Goal: Information Seeking & Learning: Check status

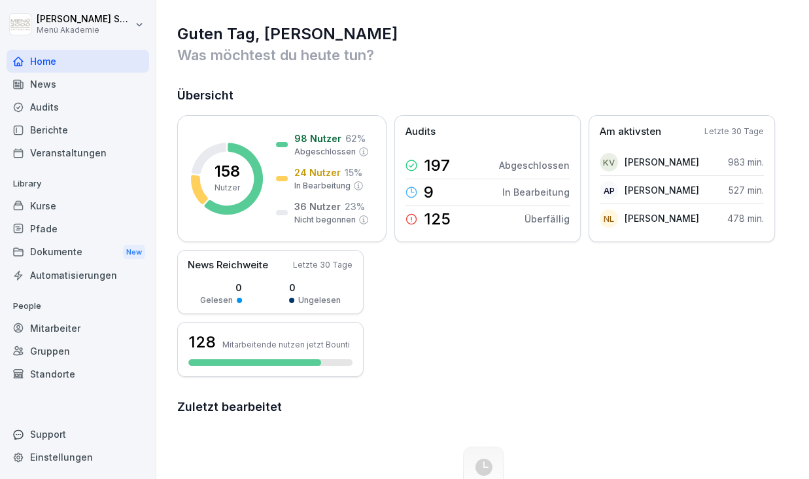
click at [60, 320] on div "Mitarbeiter" at bounding box center [78, 328] width 143 height 23
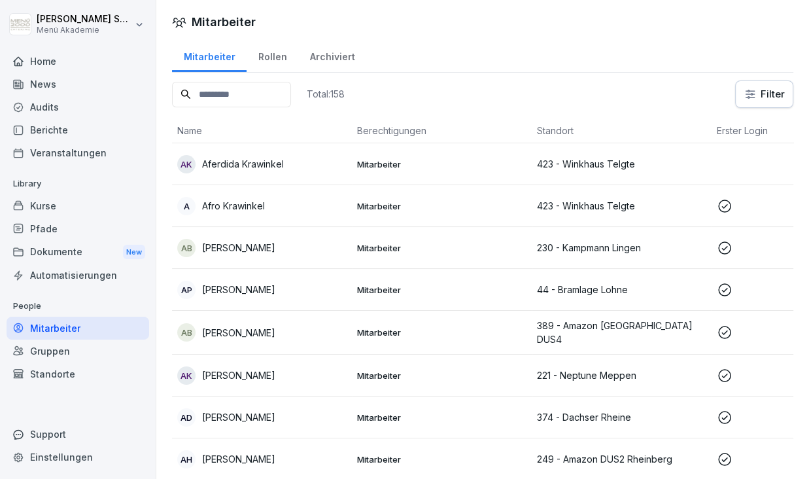
click at [291, 85] on input at bounding box center [231, 95] width 119 height 26
type input "******"
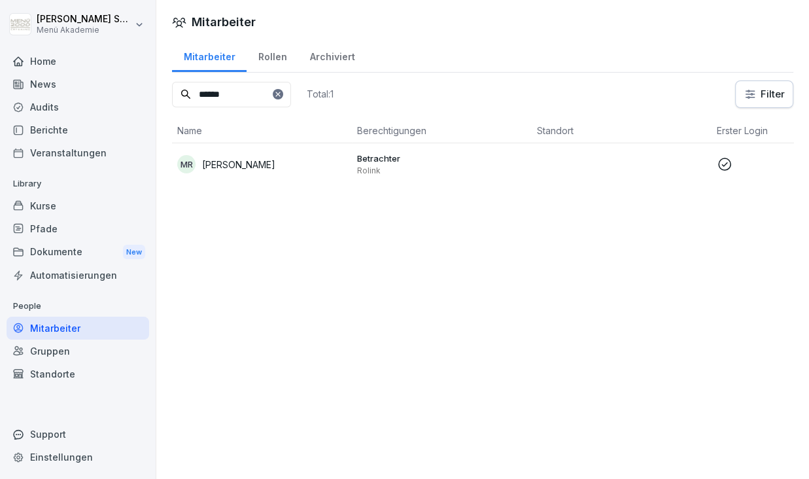
click at [436, 183] on td "Betrachter Rolink" at bounding box center [442, 164] width 180 height 42
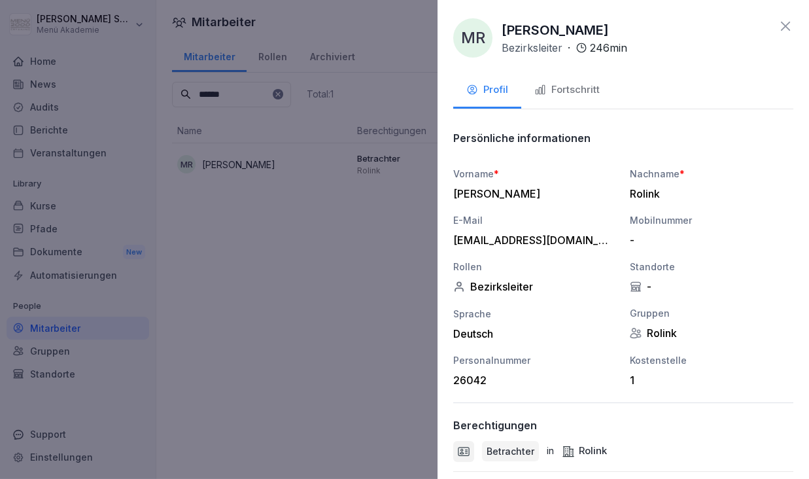
click at [778, 27] on icon at bounding box center [786, 26] width 16 height 16
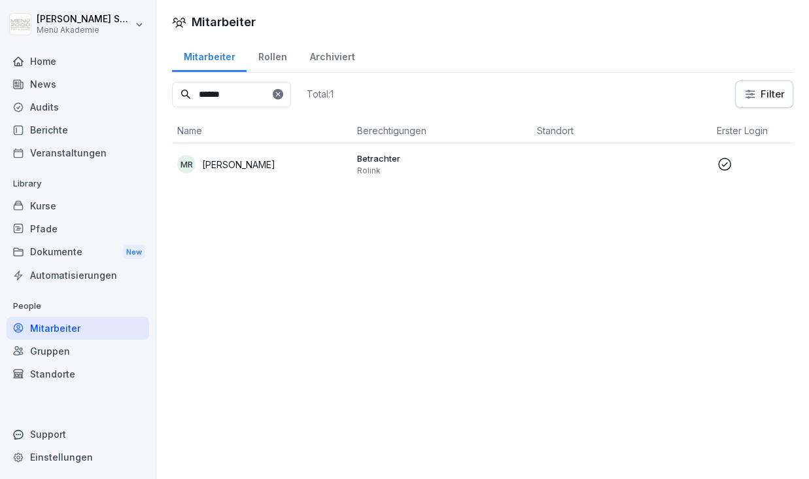
click at [258, 160] on p "[PERSON_NAME]" at bounding box center [238, 165] width 73 height 14
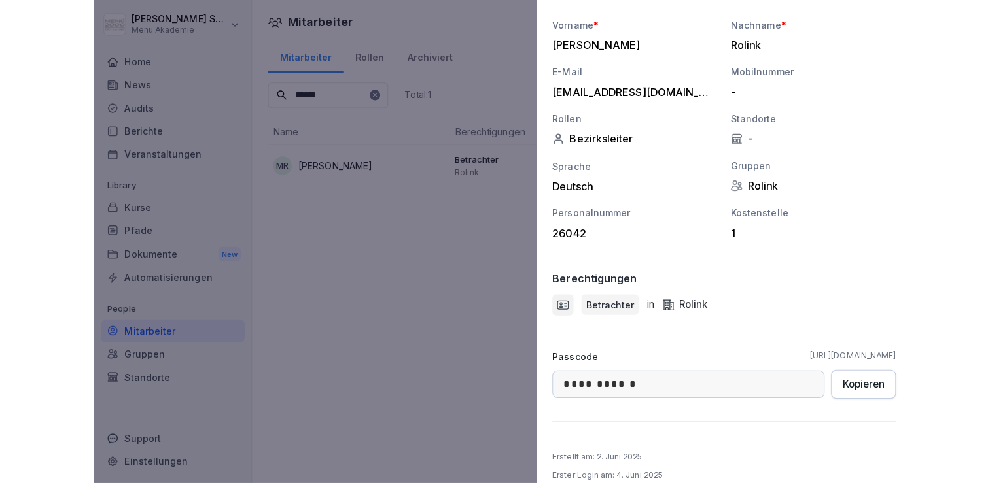
scroll to position [164, 0]
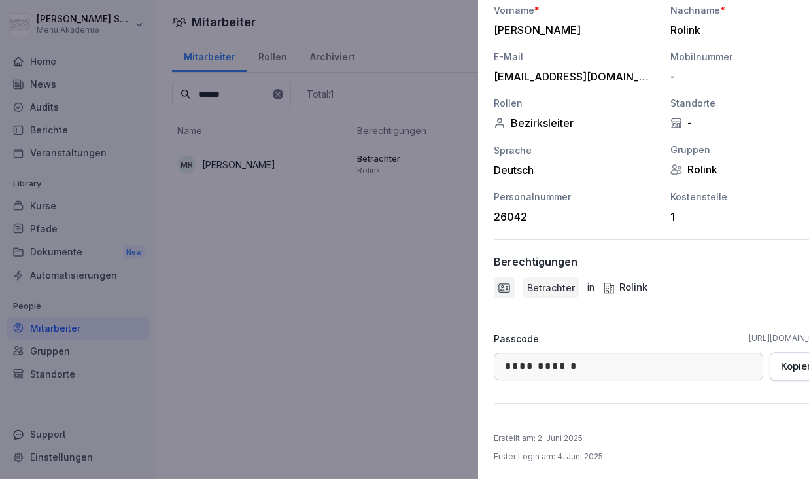
click at [293, 246] on div at bounding box center [404, 239] width 809 height 479
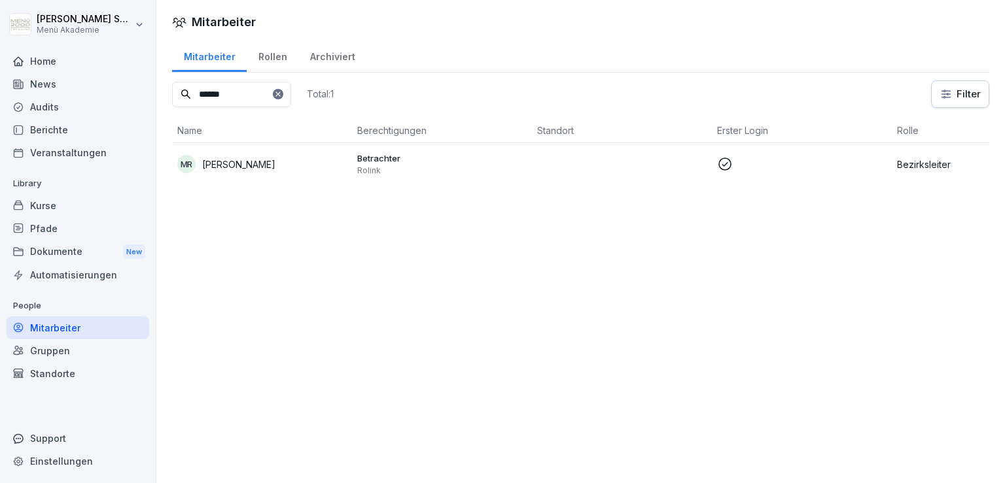
click at [50, 205] on div "Kurse" at bounding box center [78, 205] width 143 height 23
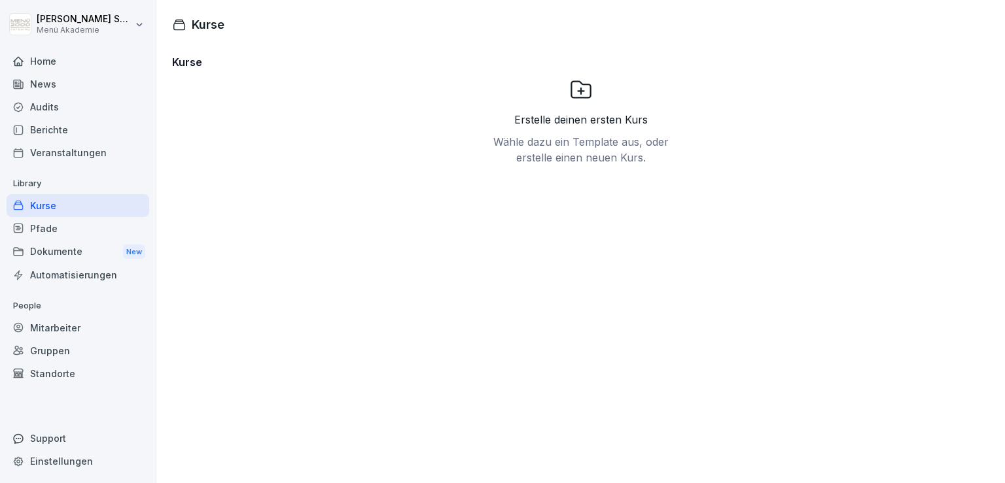
click at [46, 229] on div "Pfade" at bounding box center [78, 228] width 143 height 23
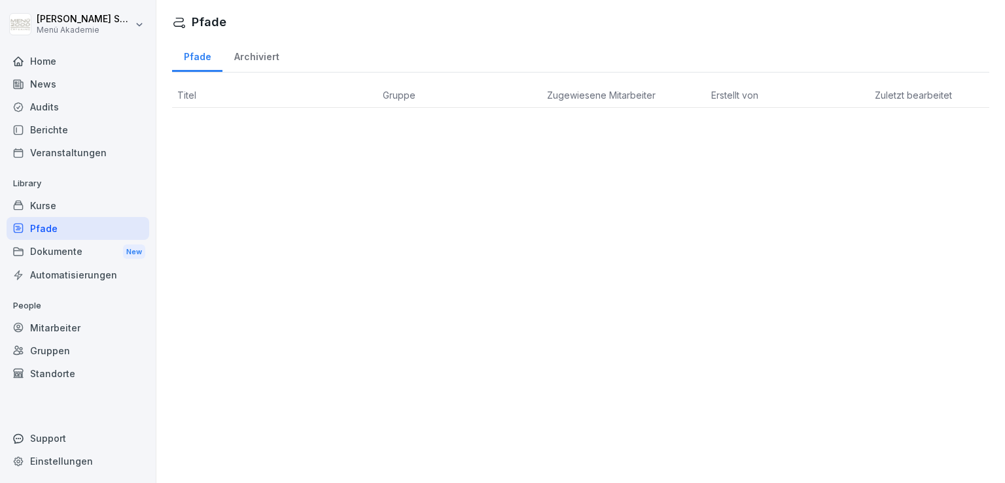
click at [52, 260] on div "Dokumente New" at bounding box center [78, 252] width 143 height 24
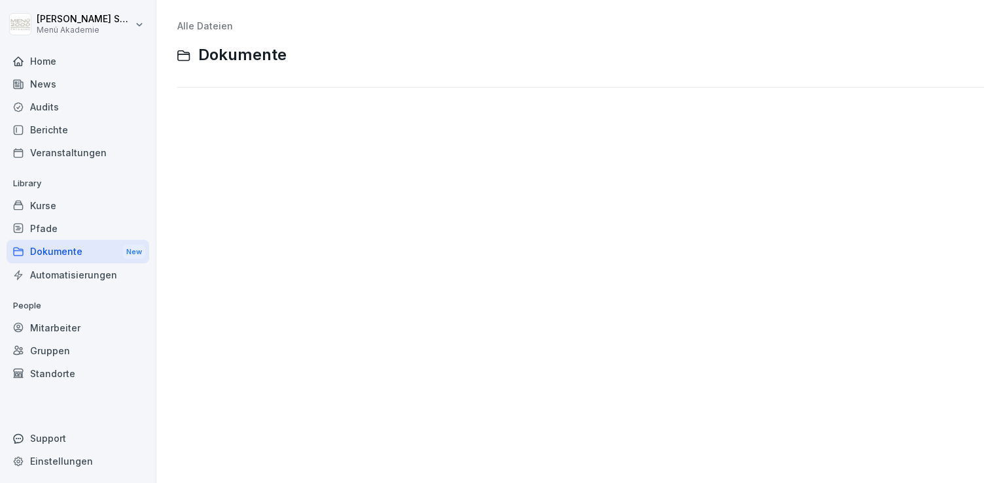
click at [39, 184] on p "Library" at bounding box center [78, 183] width 143 height 21
click at [61, 154] on div "Veranstaltungen" at bounding box center [78, 152] width 143 height 23
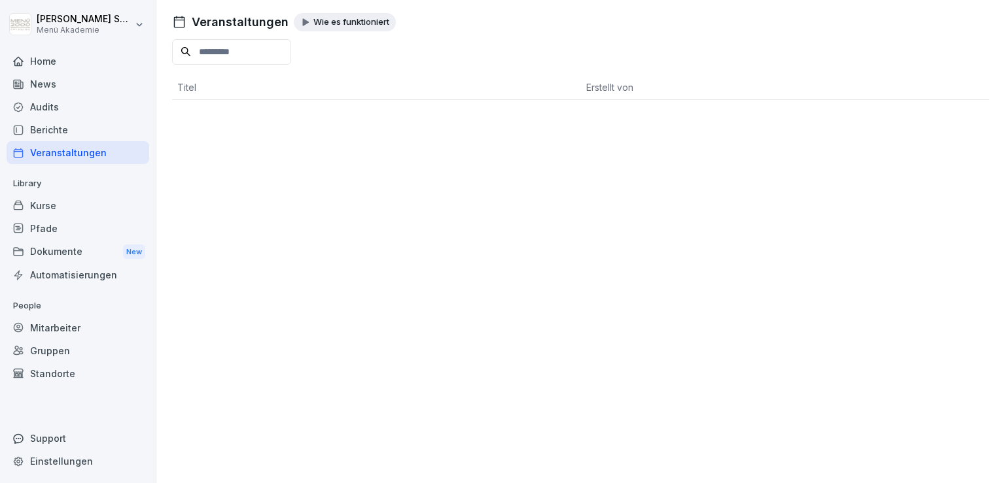
click at [47, 131] on div "Berichte" at bounding box center [78, 129] width 143 height 23
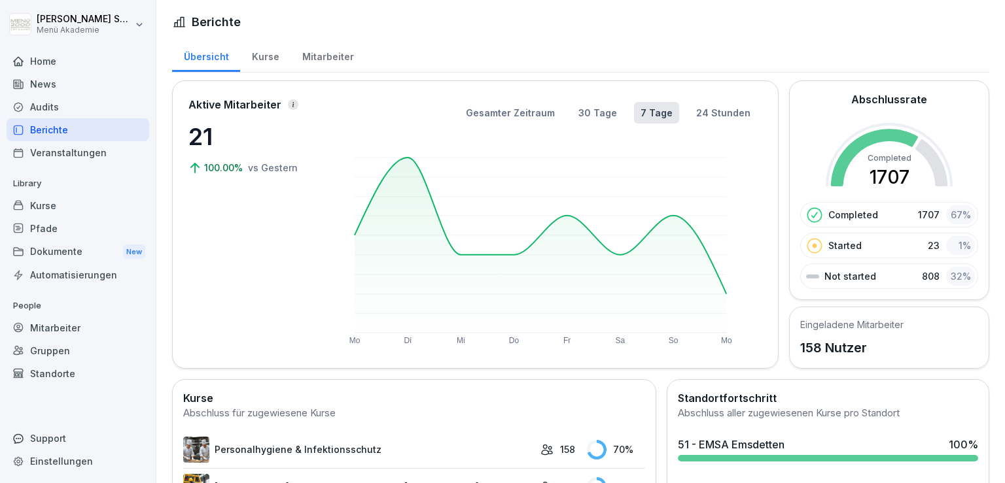
click at [322, 446] on link "Personalhygiene & Infektionsschutz" at bounding box center [358, 450] width 351 height 26
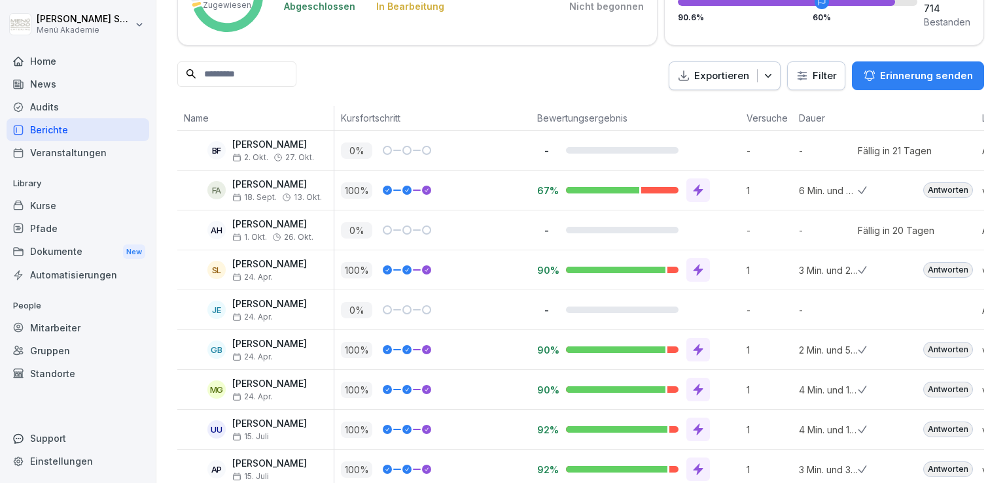
scroll to position [73, 0]
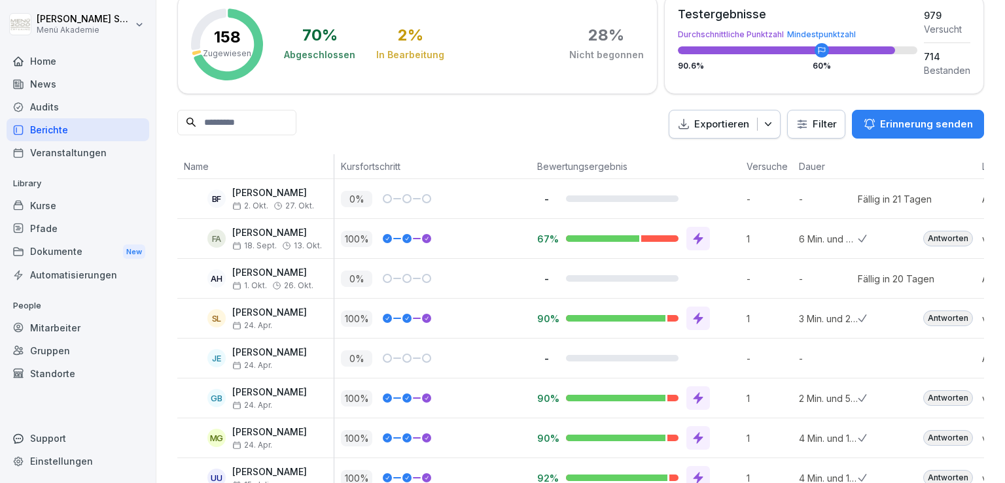
click at [275, 120] on input at bounding box center [236, 123] width 119 height 26
type input "******"
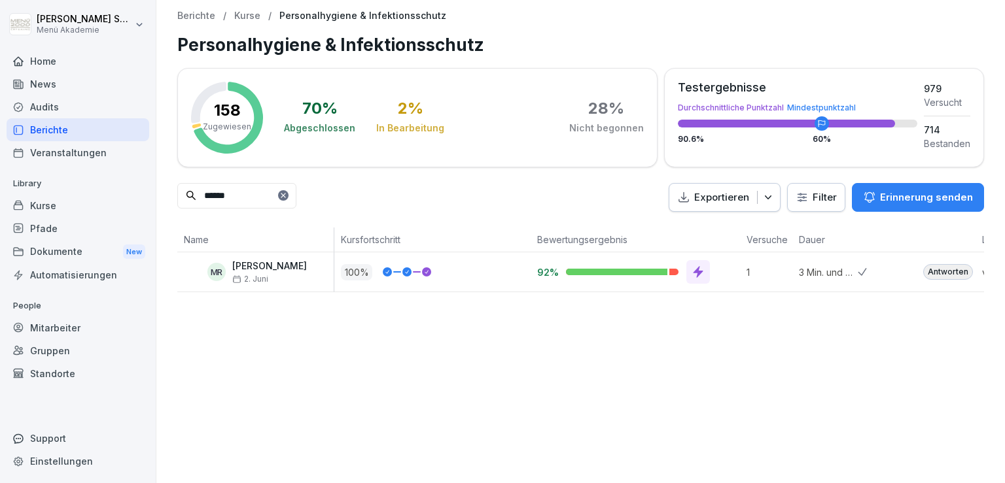
scroll to position [0, 238]
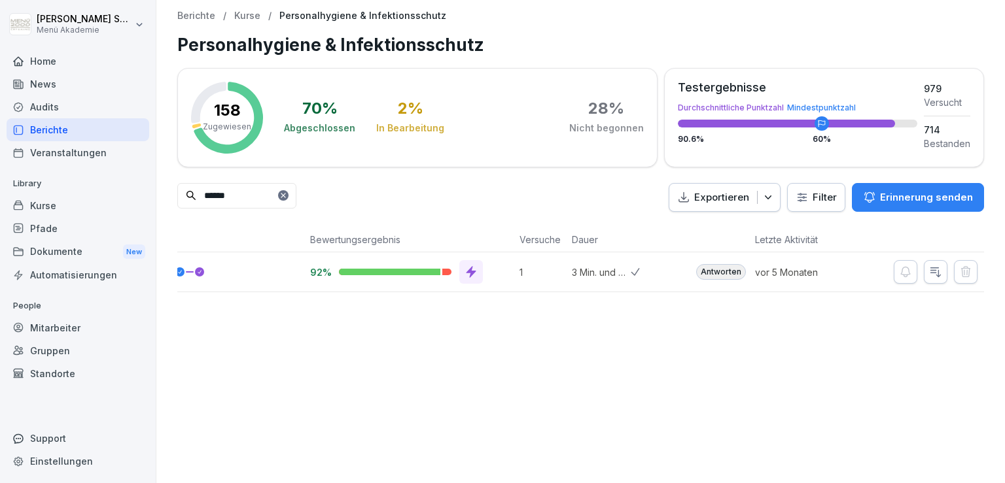
click at [809, 273] on icon "button" at bounding box center [935, 272] width 13 height 13
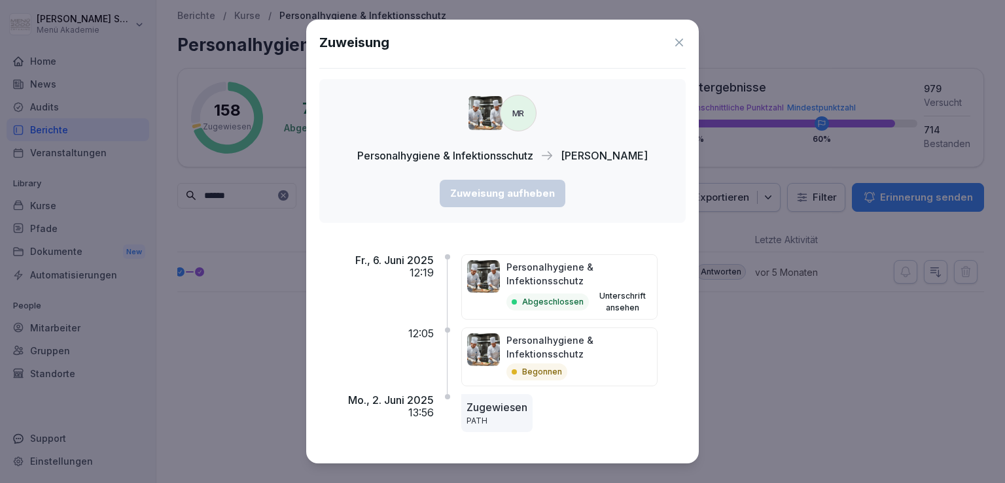
click at [625, 309] on button "Unterschrift ansehen" at bounding box center [623, 302] width 58 height 24
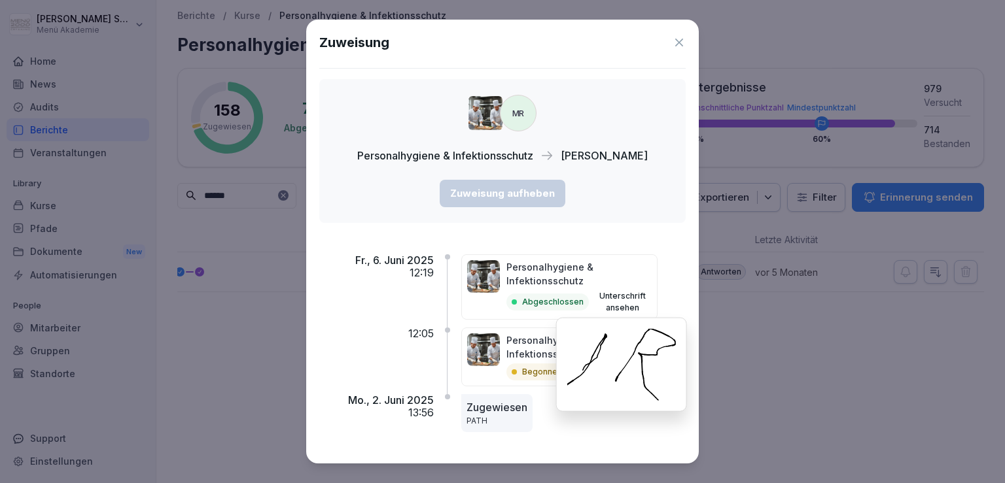
click at [625, 307] on button "Unterschrift ansehen" at bounding box center [623, 302] width 58 height 24
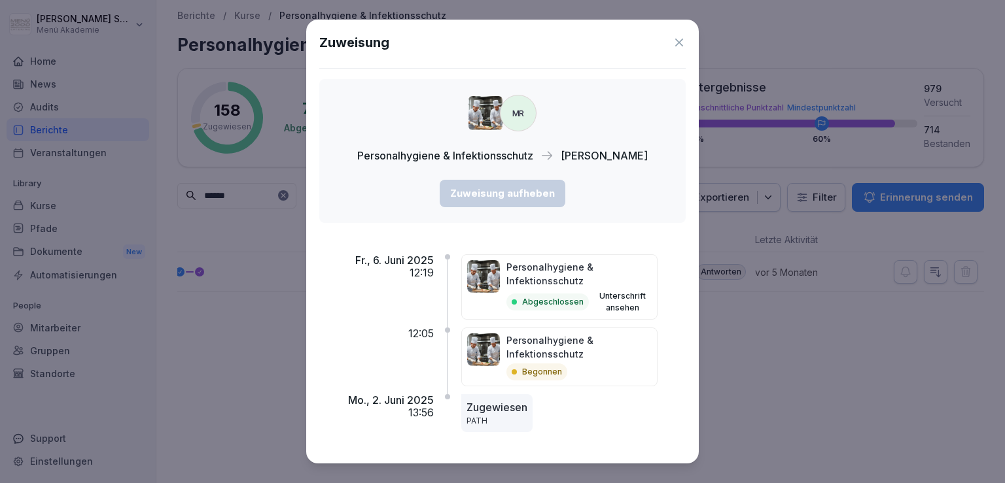
click at [520, 271] on p "Personalhygiene & Infektionsschutz" at bounding box center [578, 273] width 145 height 27
click at [497, 264] on img at bounding box center [483, 276] width 33 height 33
click at [430, 262] on p "Fr., 6. Juni 2025" at bounding box center [394, 260] width 78 height 12
drag, startPoint x: 444, startPoint y: 262, endPoint x: 478, endPoint y: 232, distance: 44.9
click at [445, 261] on div "Fr., 6. Juni 2025 12:19 Personalhygiene & Infektionsschutz Abgeschlossen Unters…" at bounding box center [502, 342] width 366 height 217
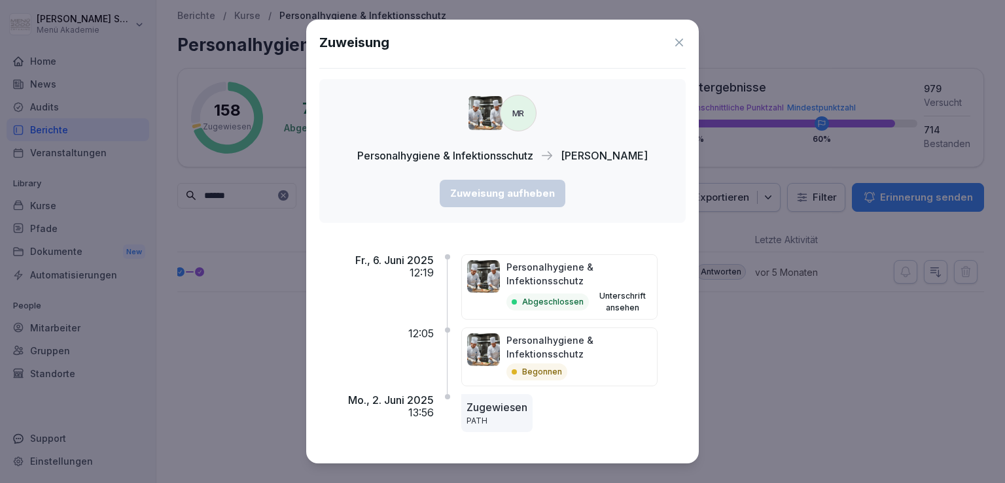
click at [680, 41] on icon at bounding box center [678, 42] width 13 height 13
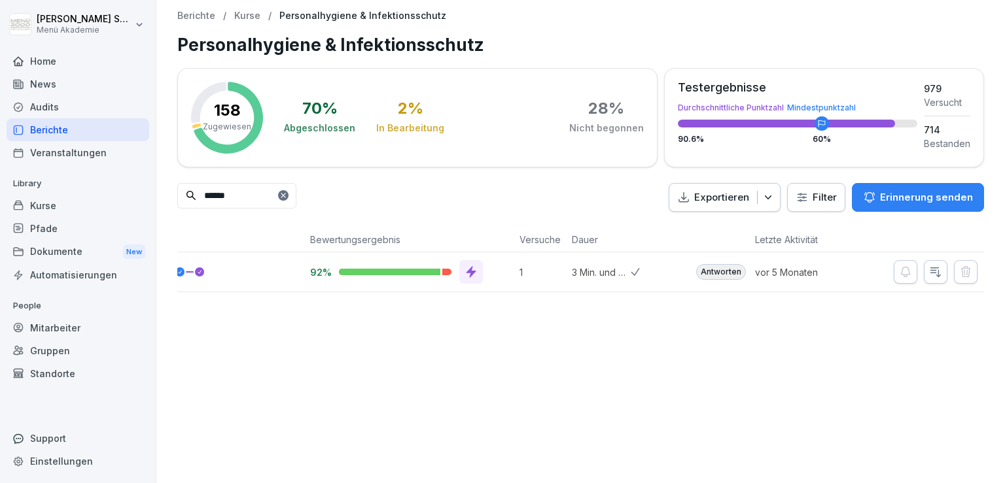
click at [249, 14] on p "Kurse" at bounding box center [247, 15] width 26 height 11
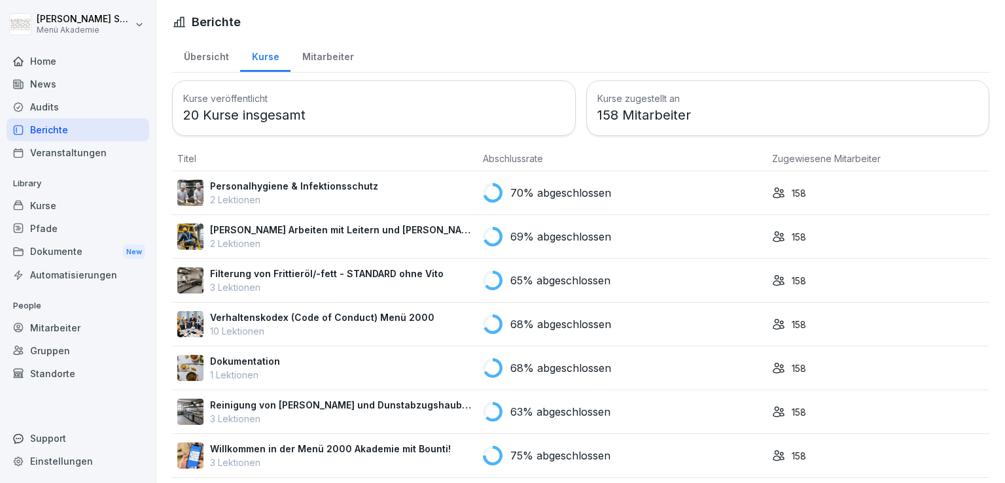
click at [321, 59] on div "Mitarbeiter" at bounding box center [327, 55] width 75 height 33
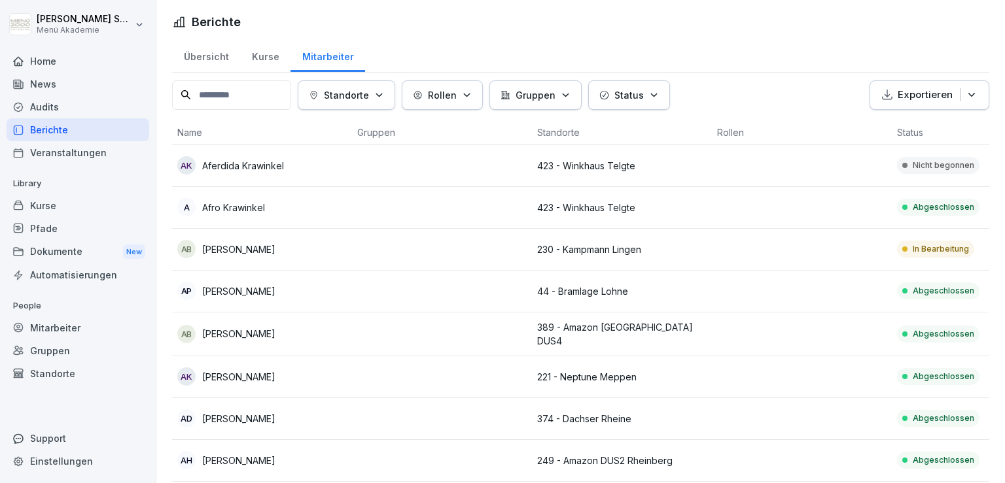
click at [280, 97] on input at bounding box center [231, 94] width 119 height 29
type input "******"
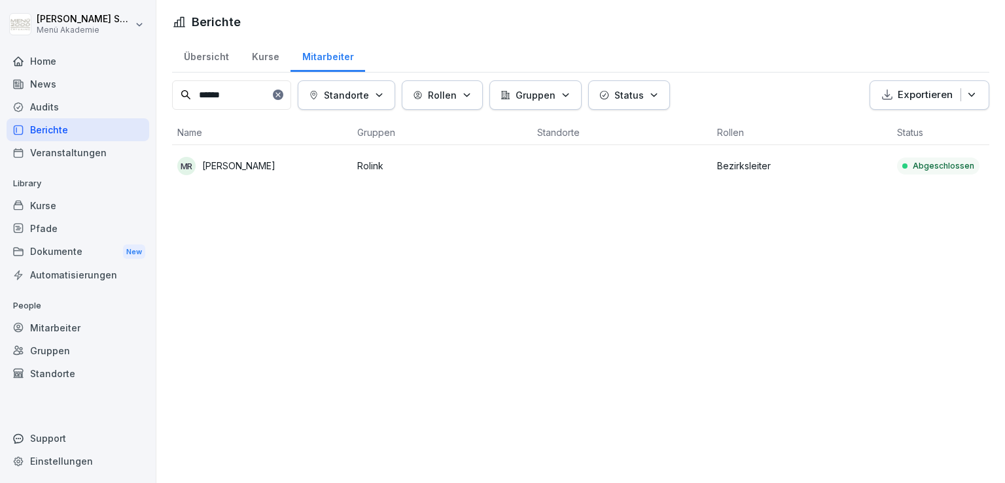
click at [225, 165] on p "[PERSON_NAME]" at bounding box center [238, 166] width 73 height 14
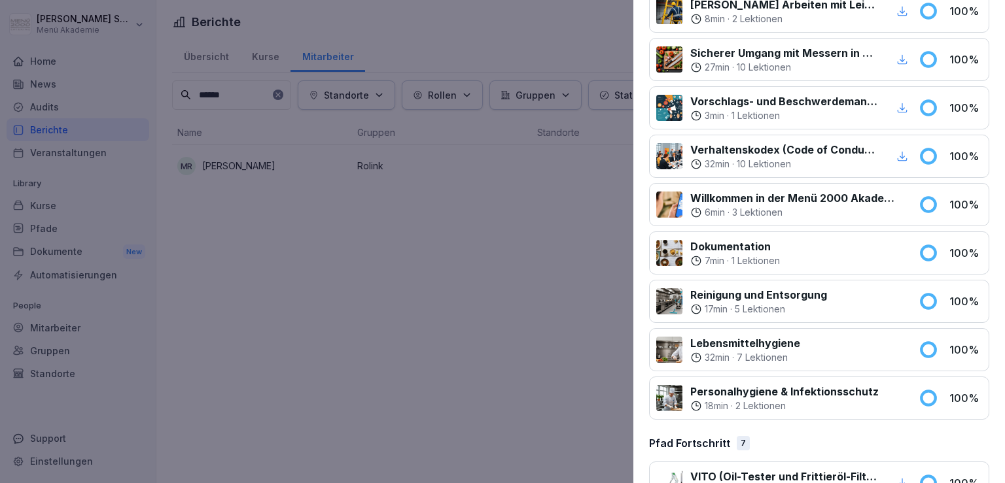
scroll to position [691, 0]
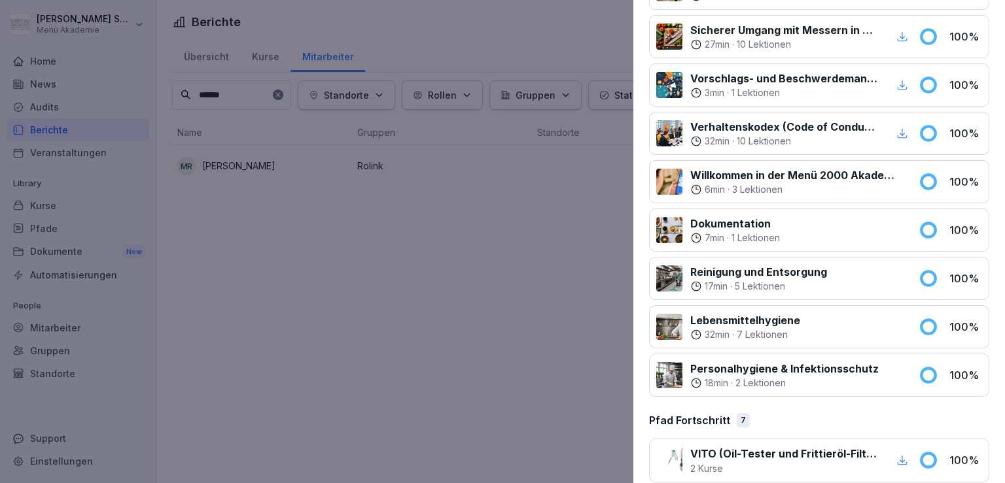
click at [792, 367] on p "Personalhygiene & Infektionsschutz" at bounding box center [784, 369] width 188 height 16
click at [809, 374] on icon at bounding box center [928, 375] width 14 height 14
click at [809, 368] on p "100 %" at bounding box center [965, 376] width 33 height 16
click at [676, 370] on div at bounding box center [669, 375] width 26 height 26
click at [658, 370] on div at bounding box center [669, 375] width 26 height 26
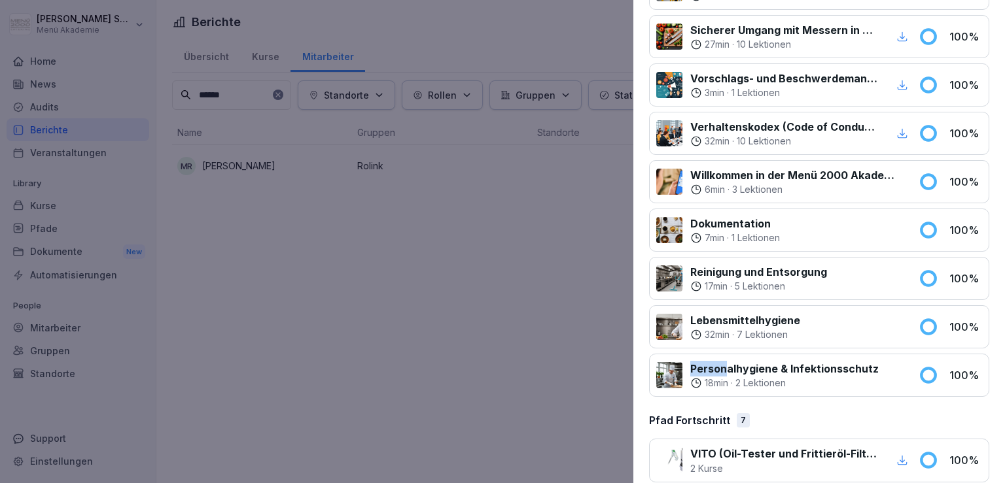
click at [750, 363] on div "Personalhygiene & Infektionsschutz 18 min · 2 Lektionen" at bounding box center [783, 375] width 254 height 29
drag, startPoint x: 799, startPoint y: 362, endPoint x: 846, endPoint y: 353, distance: 47.9
click at [809, 361] on p "Personalhygiene & Infektionsschutz" at bounding box center [784, 369] width 188 height 16
click at [809, 354] on div "Personalhygiene & Infektionsschutz 18 min · 2 Lektionen 100 %" at bounding box center [819, 375] width 340 height 43
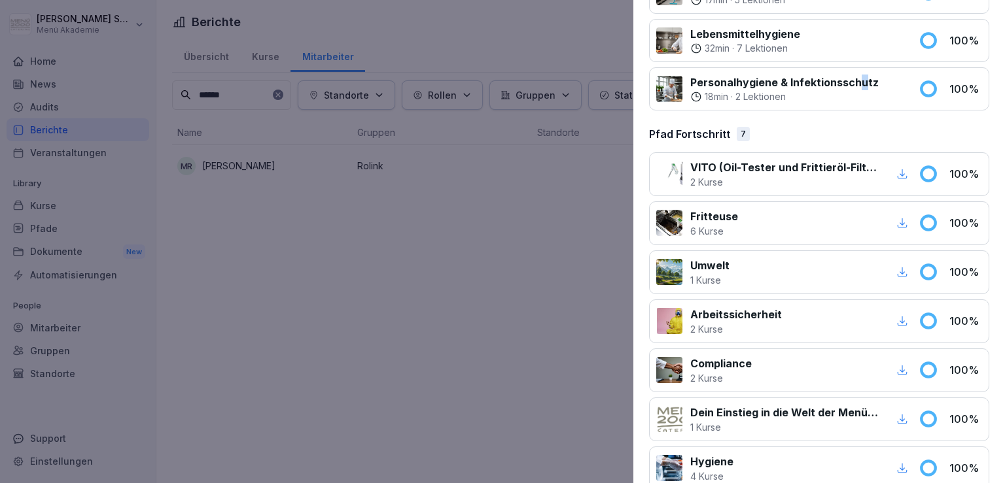
scroll to position [996, 0]
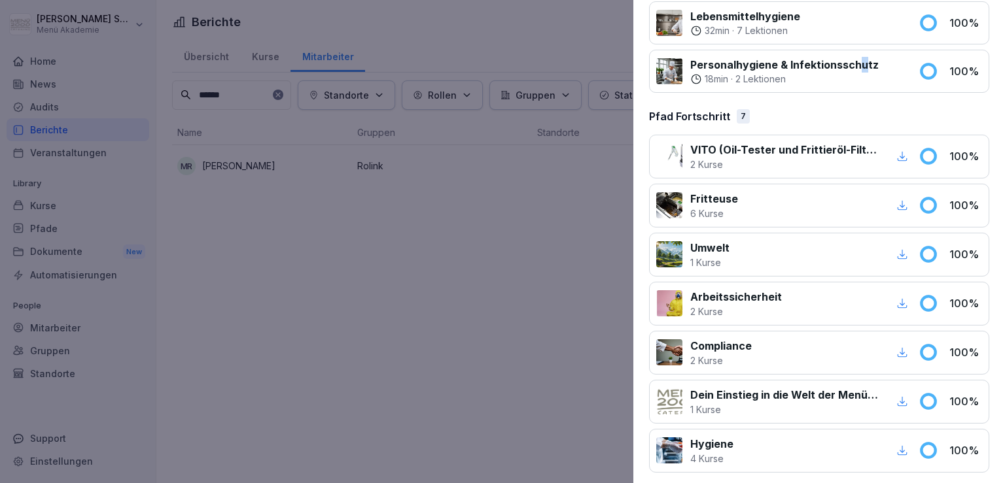
click at [809, 445] on icon "button" at bounding box center [902, 451] width 12 height 12
click at [394, 266] on div at bounding box center [502, 241] width 1005 height 483
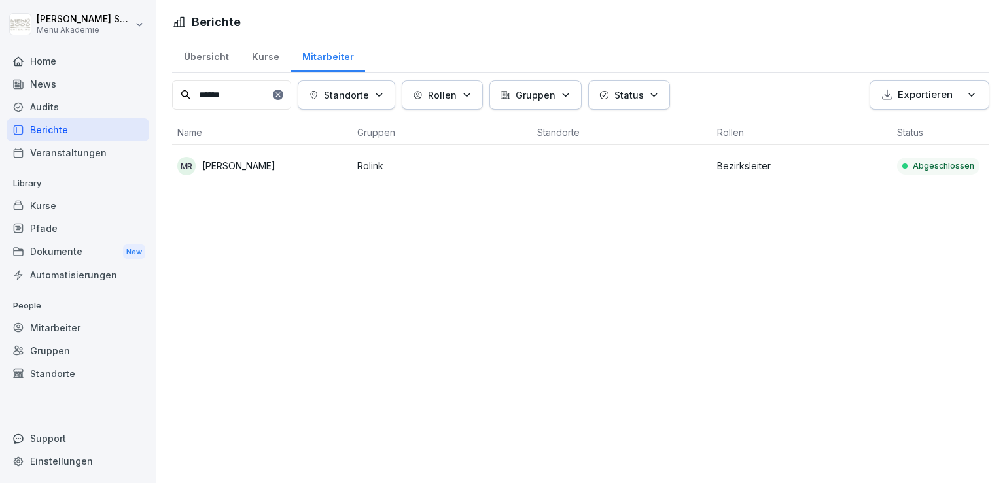
click at [369, 95] on p "Standorte" at bounding box center [346, 95] width 45 height 14
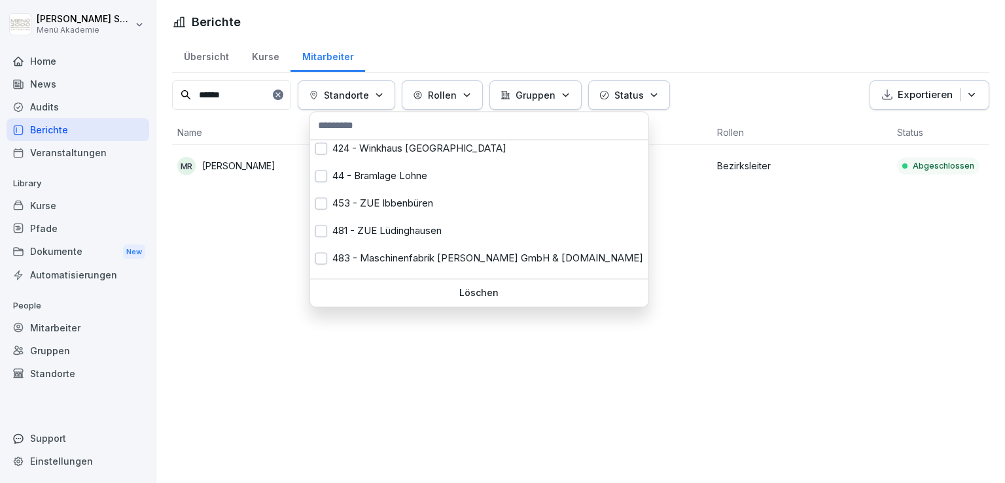
scroll to position [473, 0]
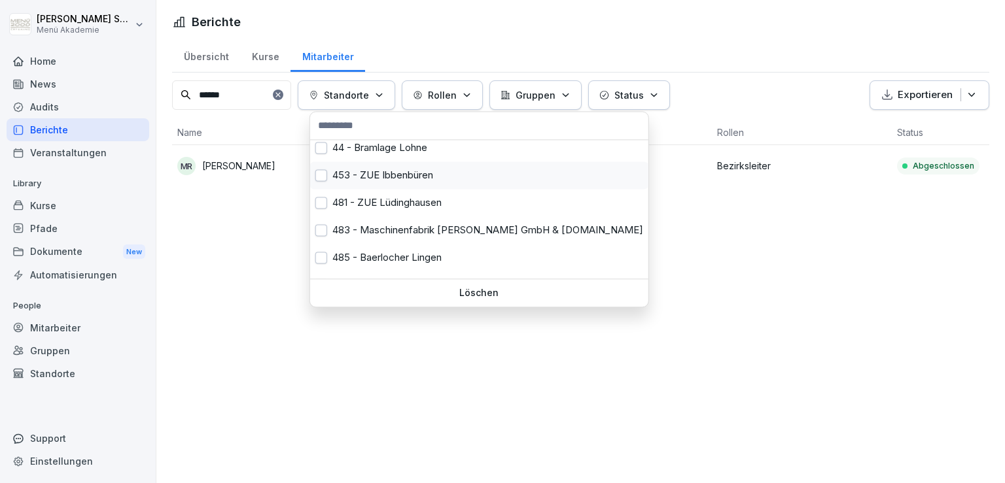
click at [323, 173] on button "button" at bounding box center [321, 175] width 12 height 12
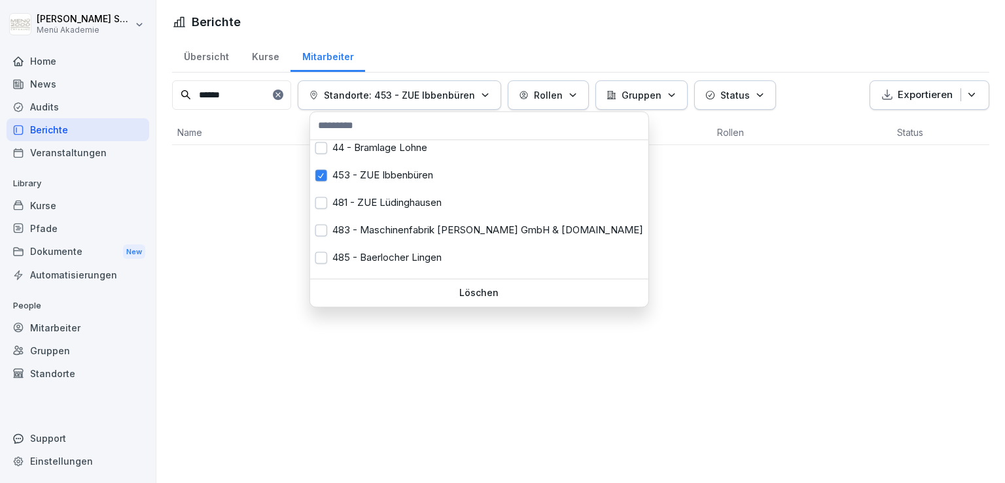
click at [291, 103] on html "[PERSON_NAME] Menü Akademie Home News Audits Berichte Veranstaltungen Library K…" at bounding box center [502, 241] width 1005 height 483
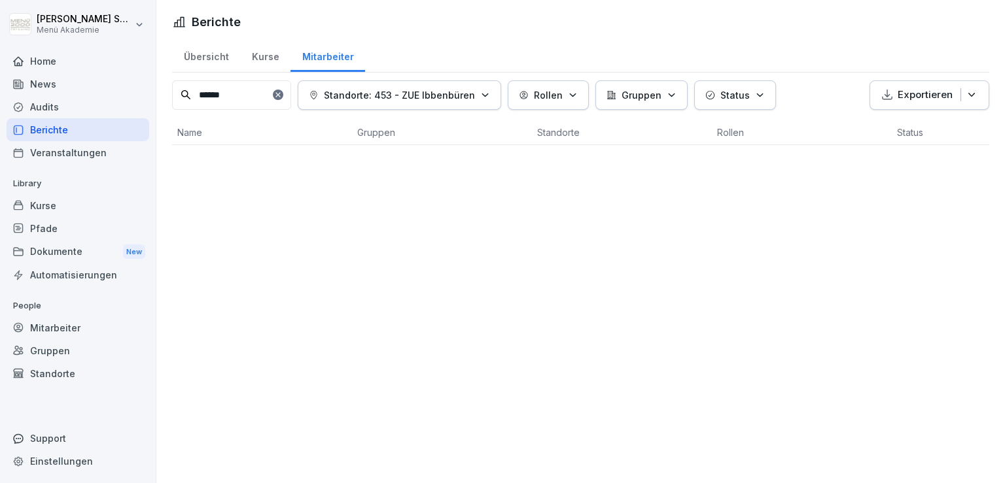
click at [280, 94] on icon at bounding box center [277, 95] width 5 height 5
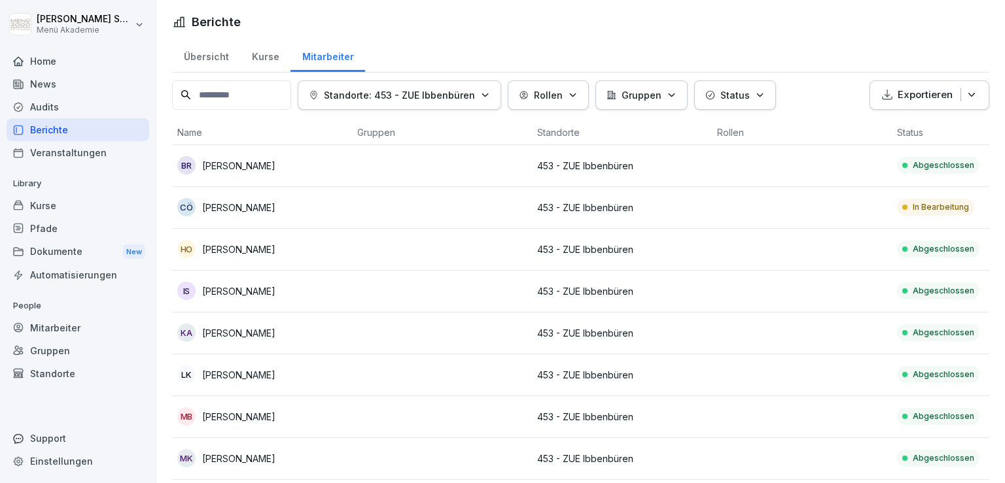
click at [809, 166] on p "Abgeschlossen" at bounding box center [943, 166] width 61 height 12
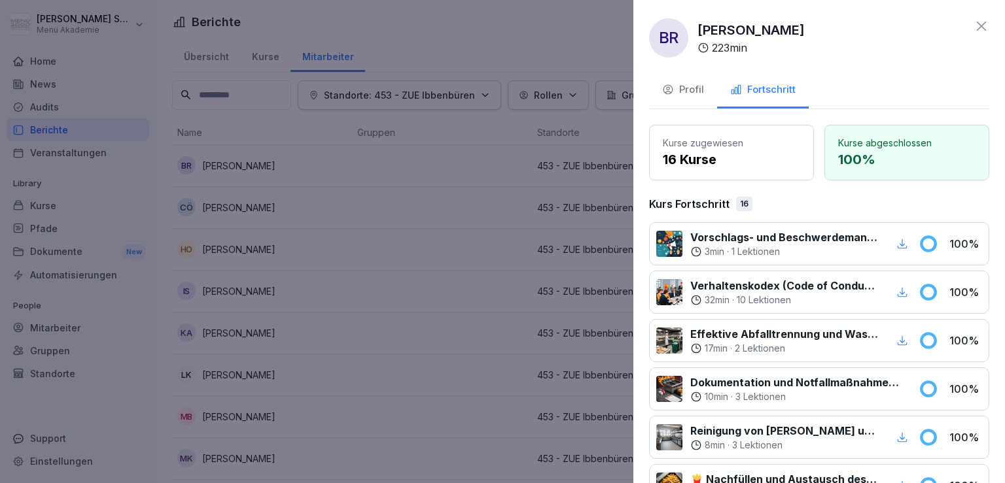
scroll to position [850, 0]
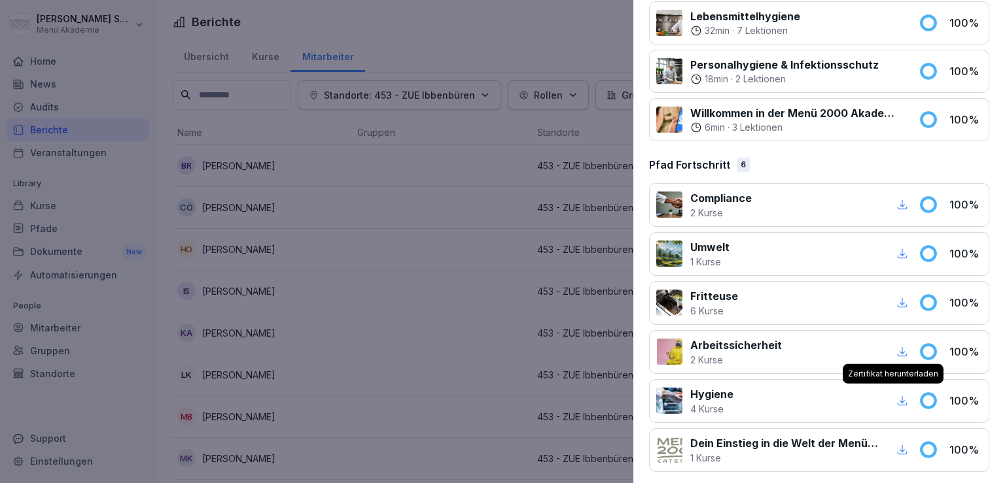
click at [809, 396] on icon "button" at bounding box center [903, 401] width 10 height 10
click at [471, 258] on div at bounding box center [502, 241] width 1005 height 483
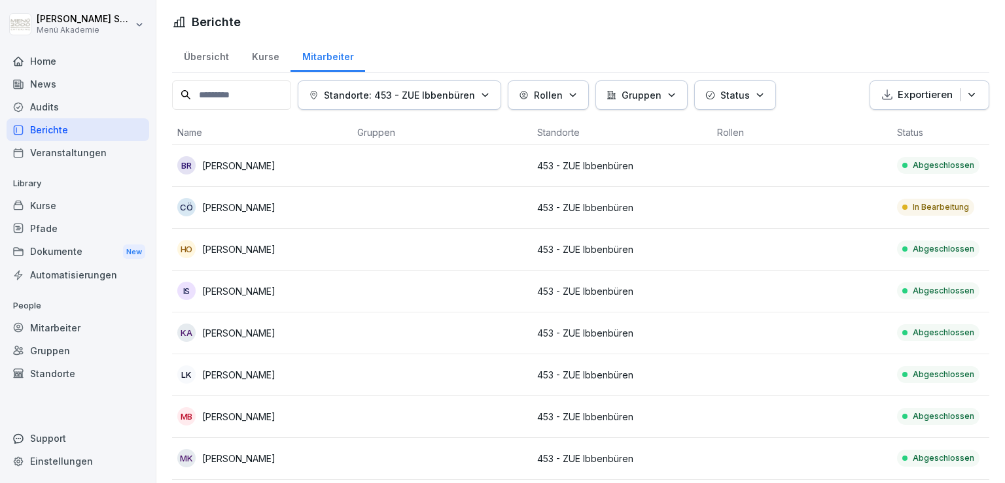
click at [809, 210] on p "In Bearbeitung" at bounding box center [941, 207] width 56 height 12
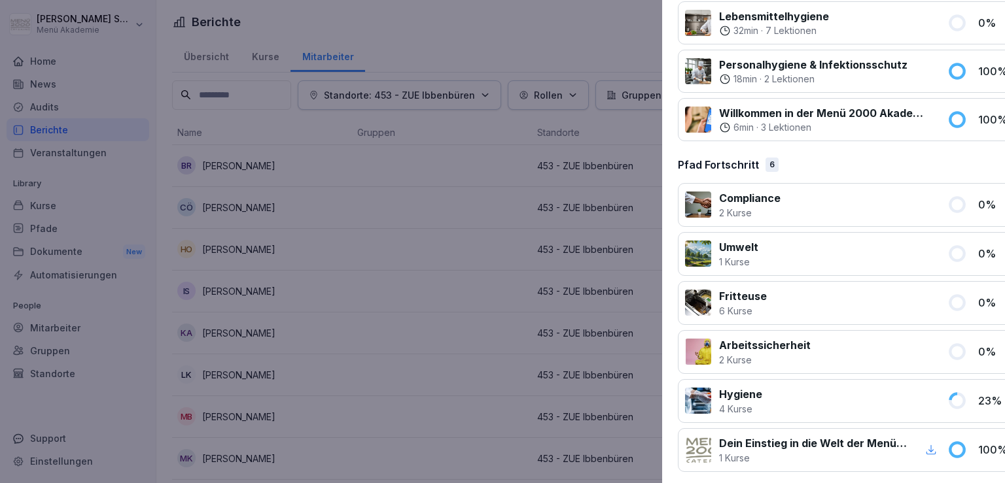
click at [425, 312] on div at bounding box center [502, 241] width 1005 height 483
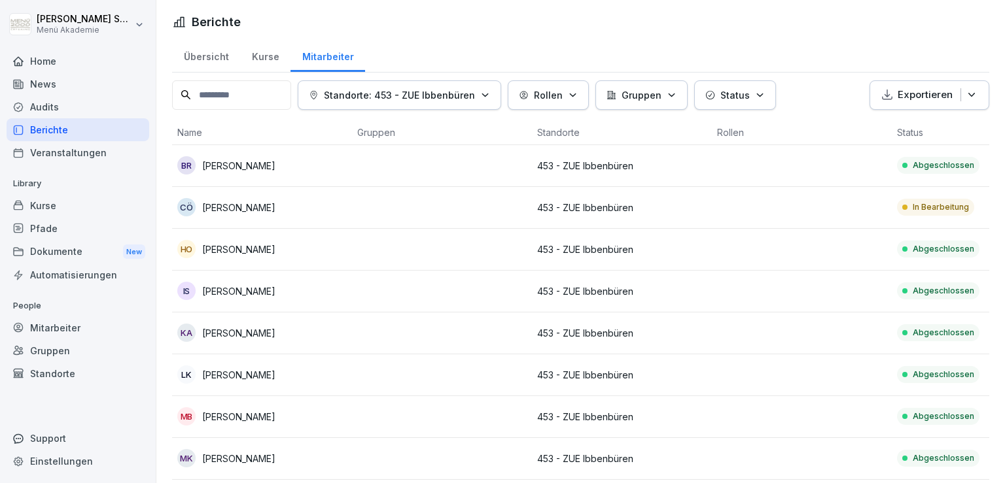
click at [809, 247] on p "Abgeschlossen" at bounding box center [943, 249] width 61 height 12
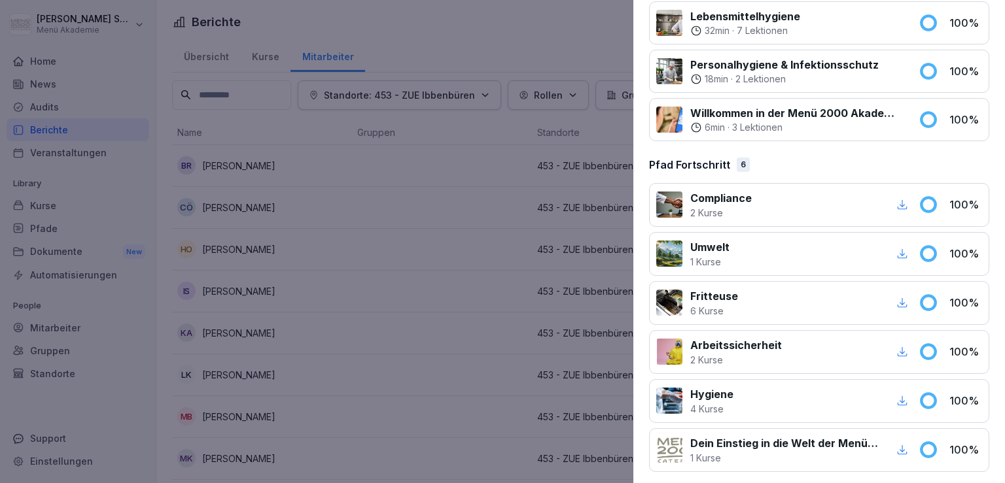
click at [809, 395] on icon "button" at bounding box center [902, 401] width 12 height 12
click at [440, 187] on div at bounding box center [502, 241] width 1005 height 483
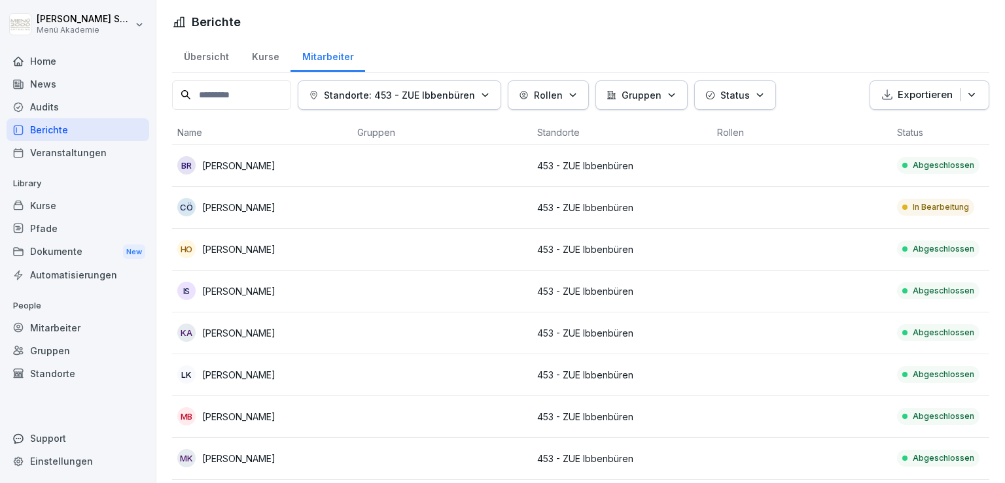
click at [809, 295] on p "Abgeschlossen" at bounding box center [943, 291] width 61 height 12
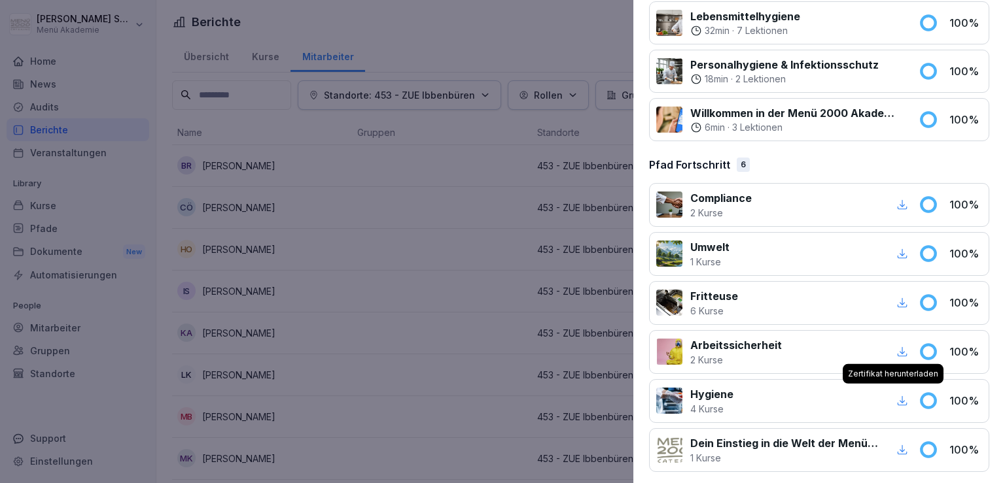
click at [809, 398] on div "button" at bounding box center [902, 400] width 17 height 17
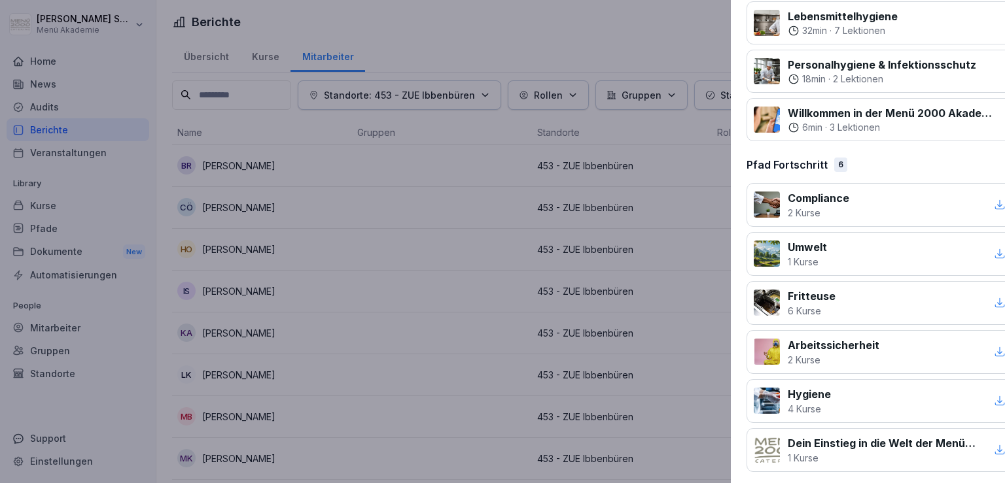
click at [472, 267] on div at bounding box center [502, 241] width 1005 height 483
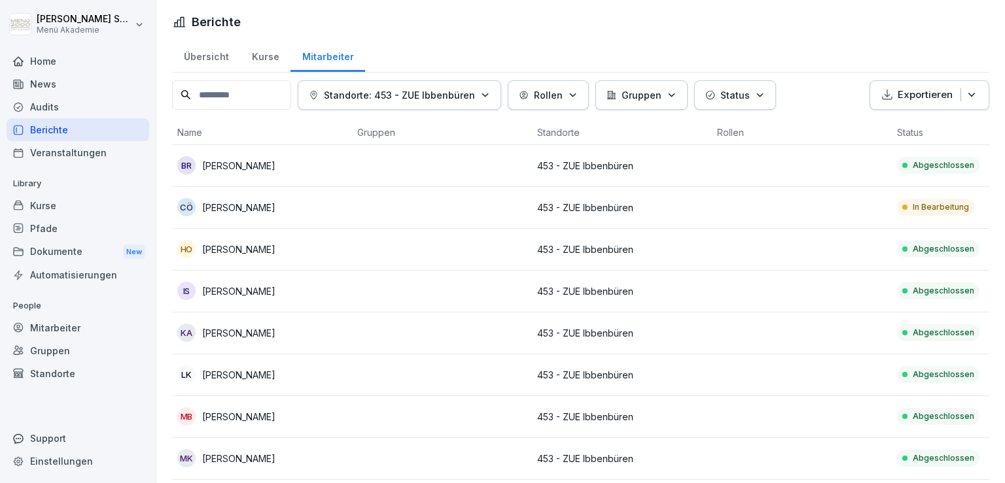
click at [809, 334] on div at bounding box center [904, 332] width 5 height 5
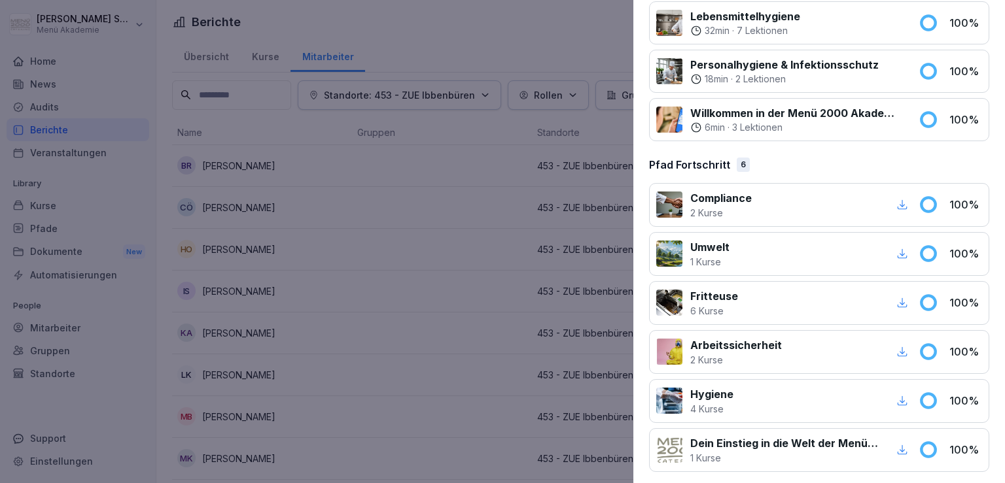
click at [809, 398] on icon "button" at bounding box center [902, 401] width 12 height 12
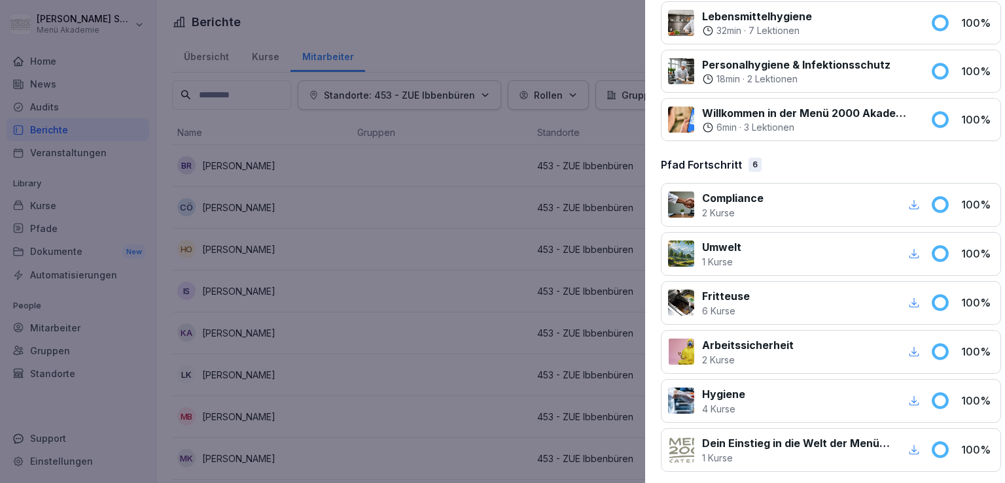
click at [323, 382] on div at bounding box center [502, 241] width 1005 height 483
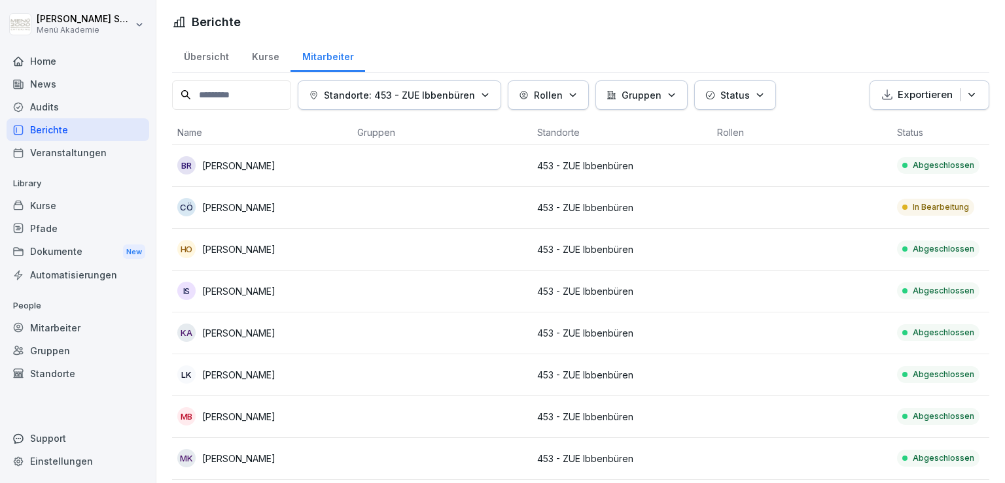
click at [809, 377] on p "Abgeschlossen" at bounding box center [943, 375] width 61 height 12
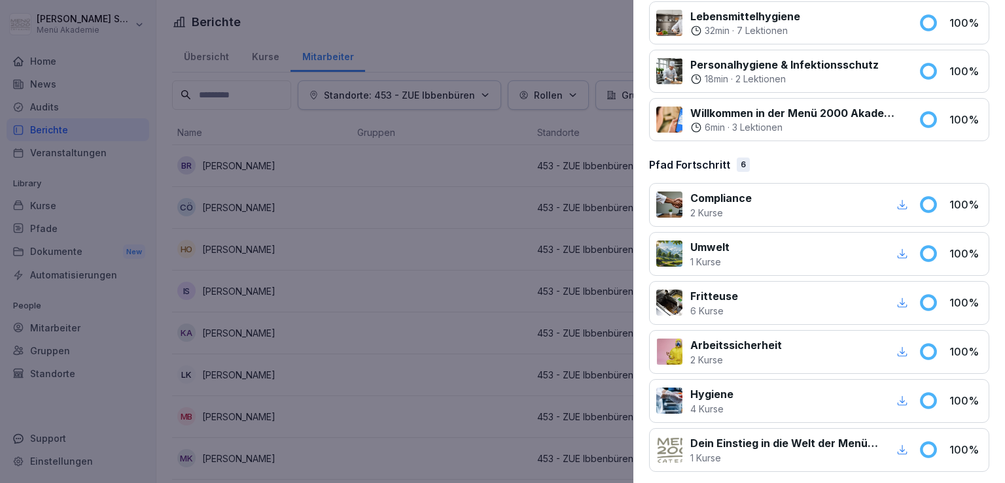
click at [731, 410] on div "Hygiene 4 [DEMOGRAPHIC_DATA] 100 %" at bounding box center [819, 401] width 340 height 44
click at [809, 399] on div "button" at bounding box center [902, 400] width 17 height 17
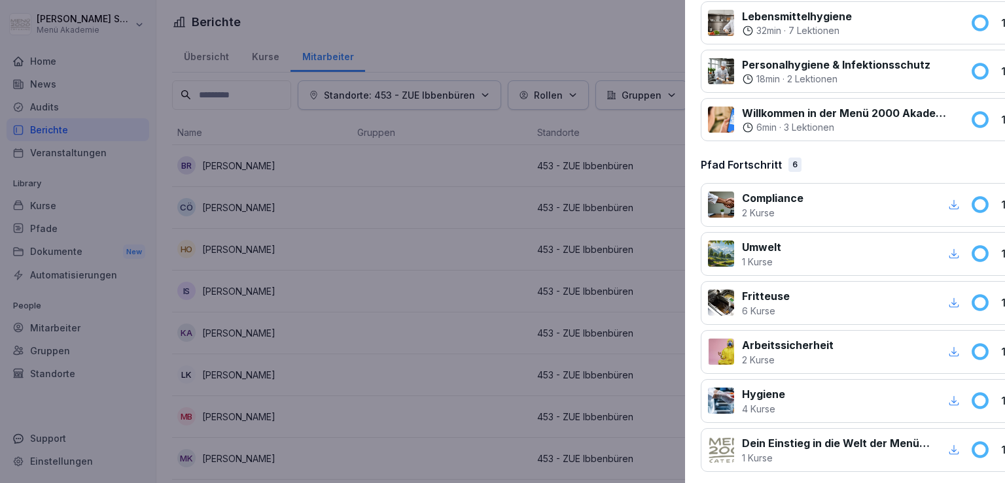
click at [493, 224] on div at bounding box center [502, 241] width 1005 height 483
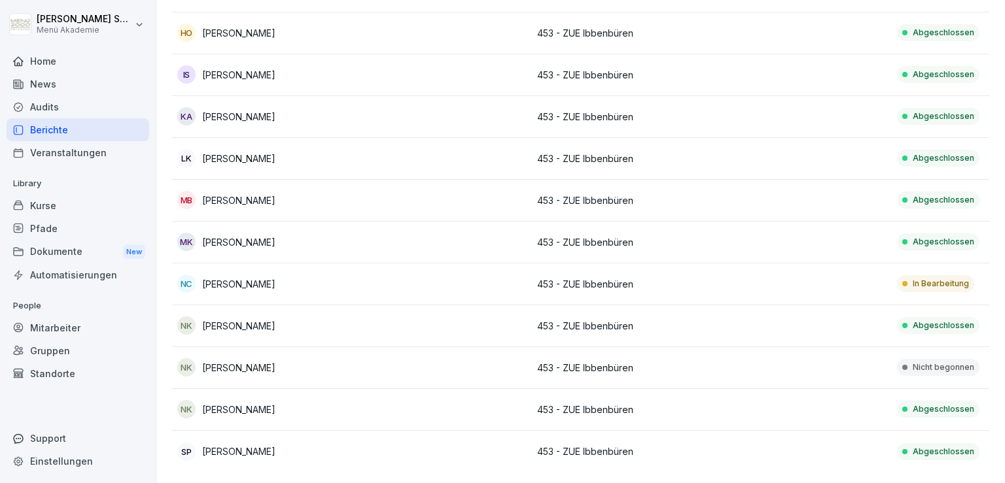
scroll to position [232, 0]
click at [809, 194] on p "Abgeschlossen" at bounding box center [943, 200] width 61 height 12
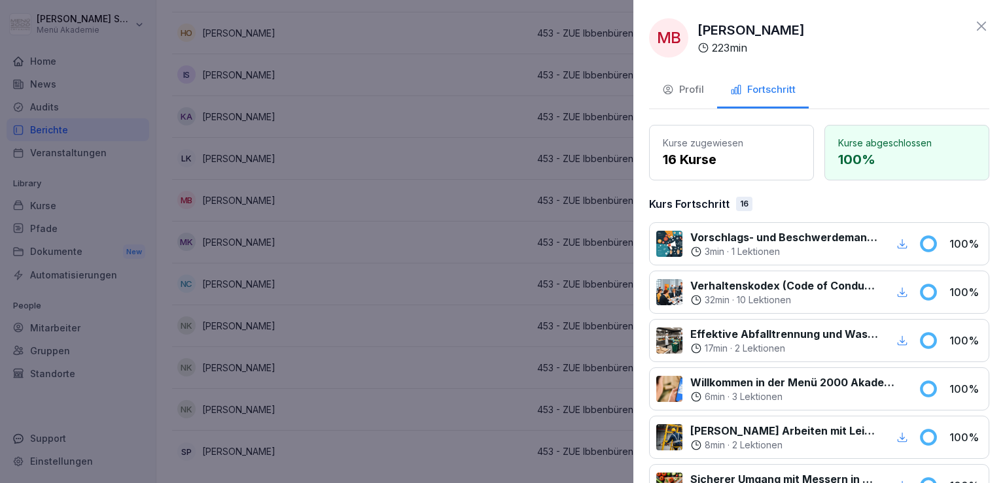
scroll to position [850, 0]
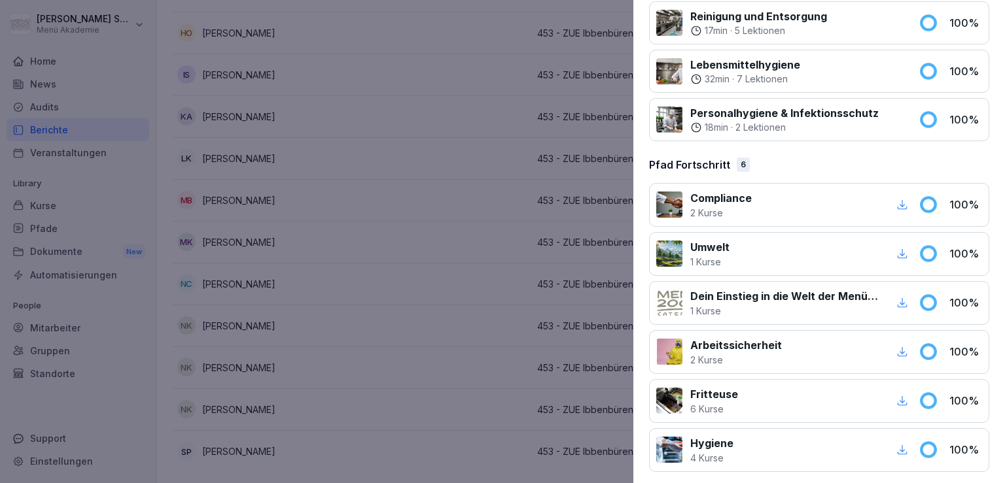
click at [809, 445] on icon "button" at bounding box center [902, 450] width 12 height 12
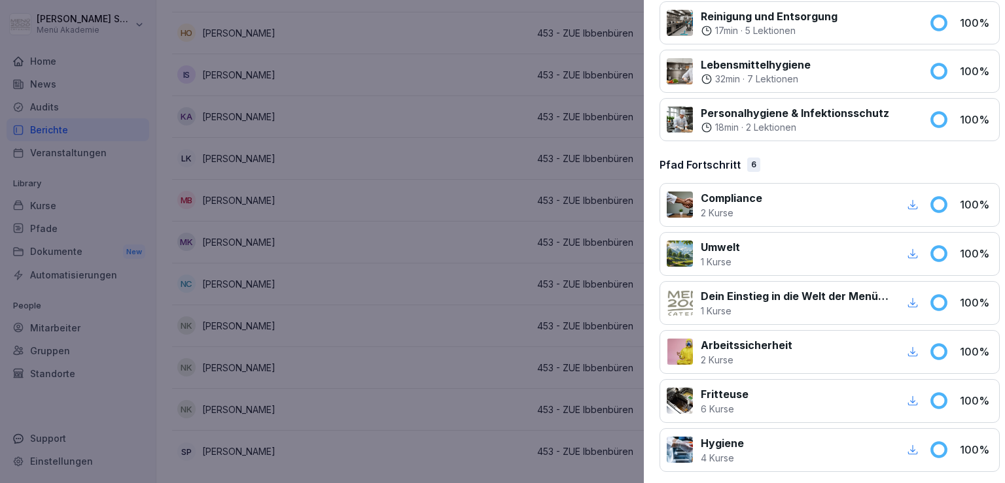
click at [470, 276] on div at bounding box center [502, 241] width 1005 height 483
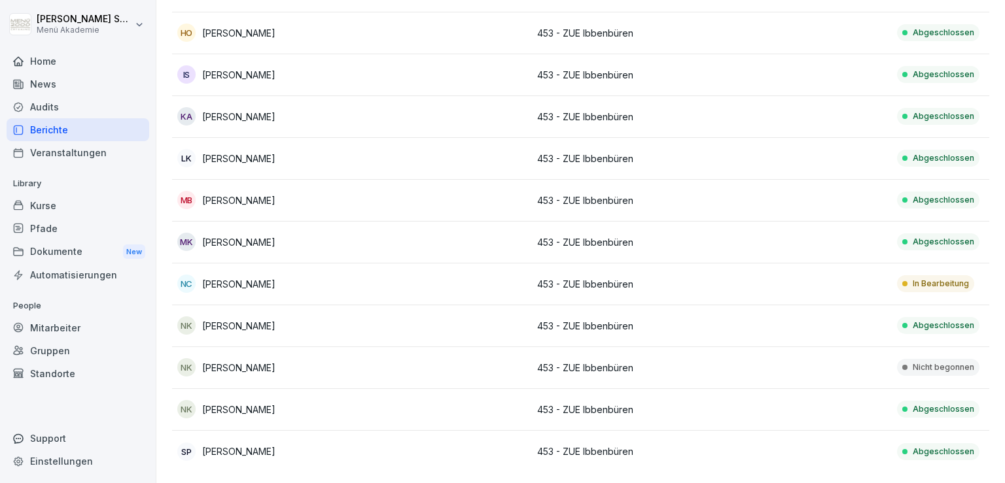
scroll to position [232, 0]
click at [809, 236] on p "Abgeschlossen" at bounding box center [943, 242] width 61 height 12
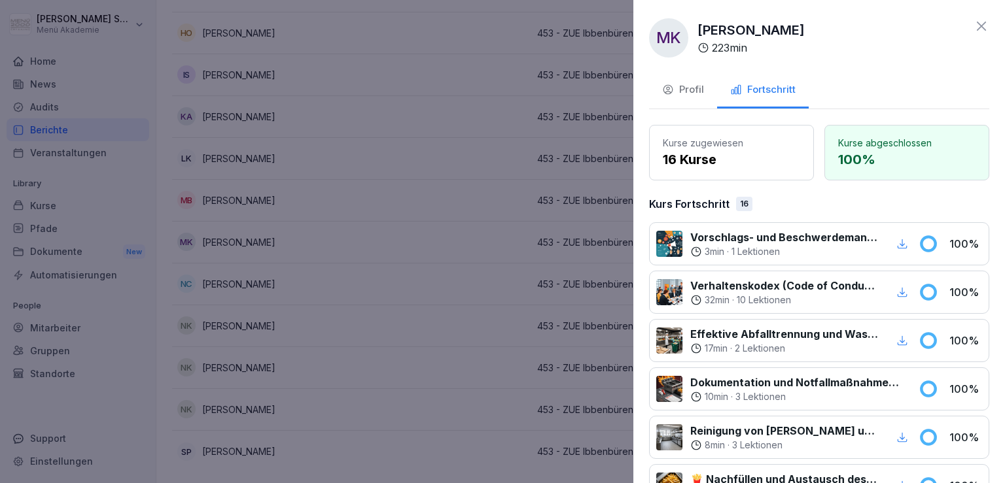
scroll to position [850, 0]
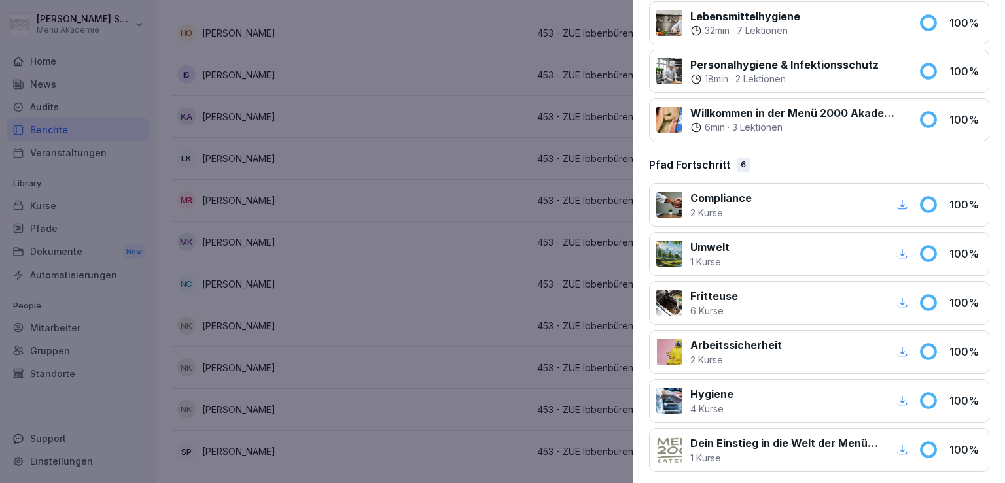
click at [809, 395] on icon "button" at bounding box center [902, 401] width 12 height 12
click at [468, 247] on div at bounding box center [502, 241] width 1005 height 483
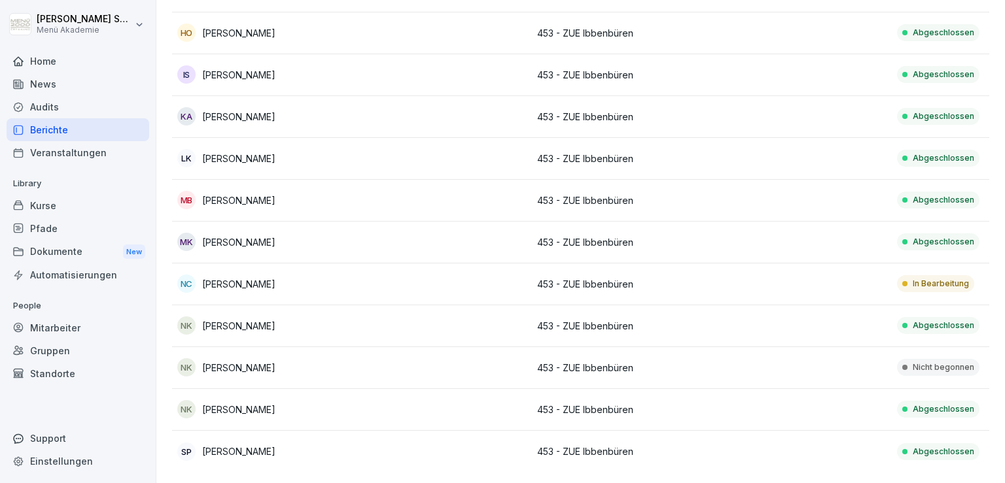
scroll to position [237, 0]
click at [809, 275] on div "In Bearbeitung" at bounding box center [935, 283] width 77 height 17
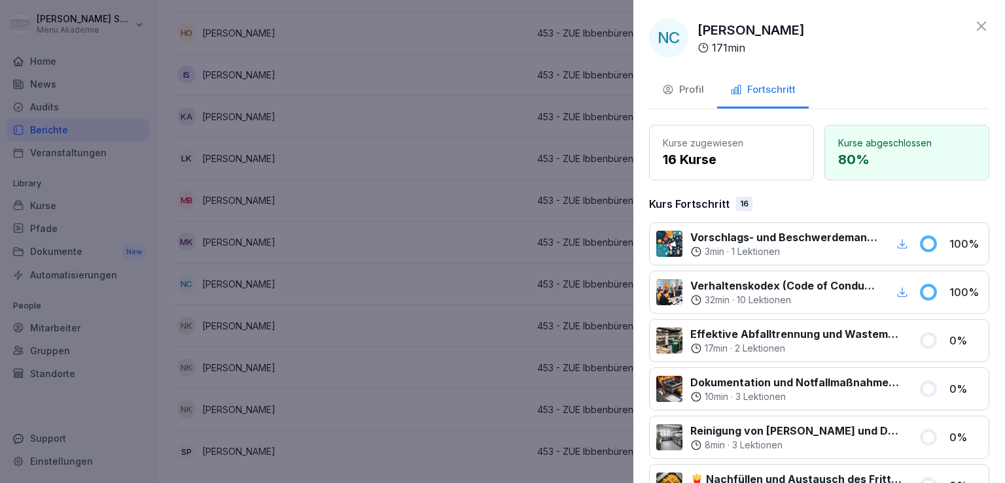
scroll to position [850, 0]
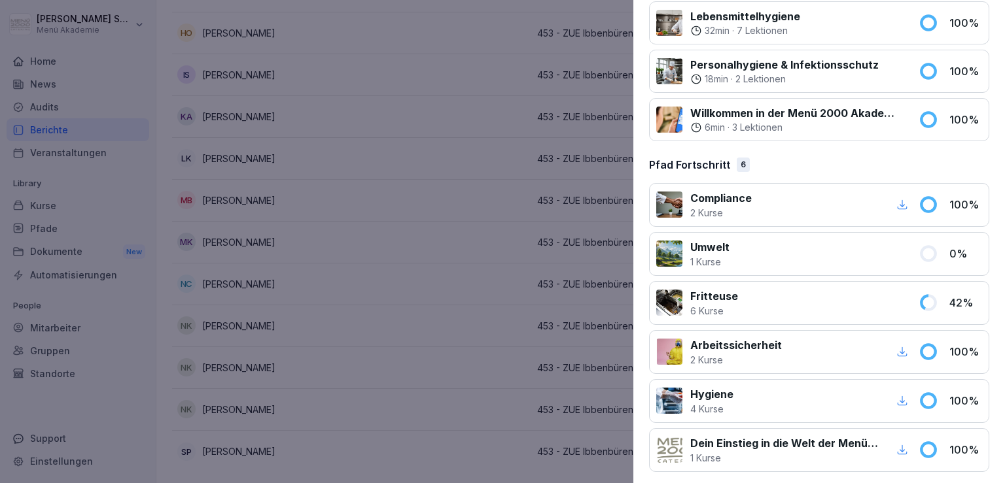
click at [809, 397] on icon "button" at bounding box center [902, 401] width 12 height 12
click at [415, 285] on div at bounding box center [502, 241] width 1005 height 483
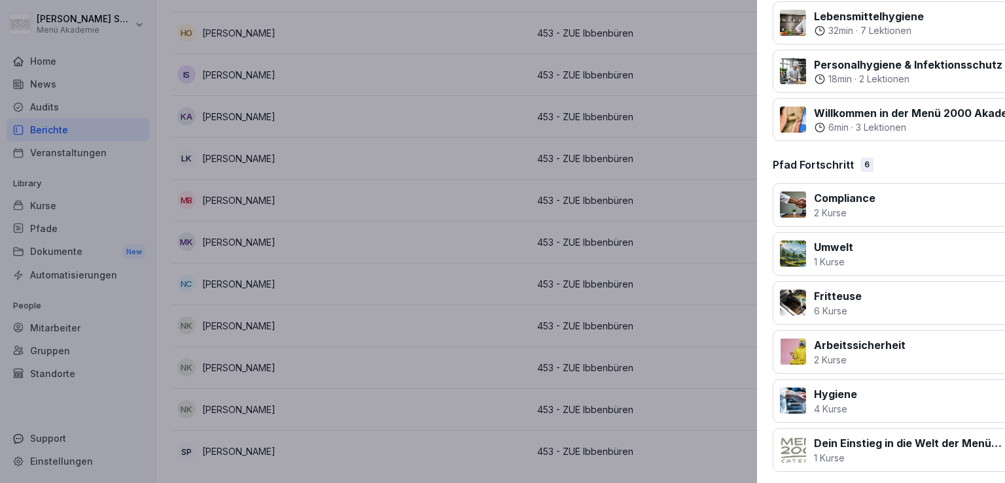
scroll to position [237, 0]
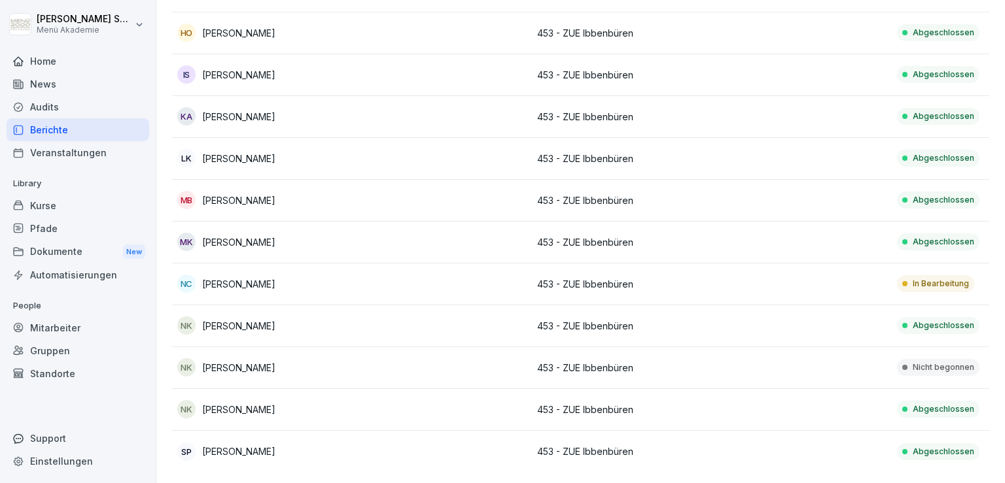
click at [809, 320] on p "Abgeschlossen" at bounding box center [943, 326] width 61 height 12
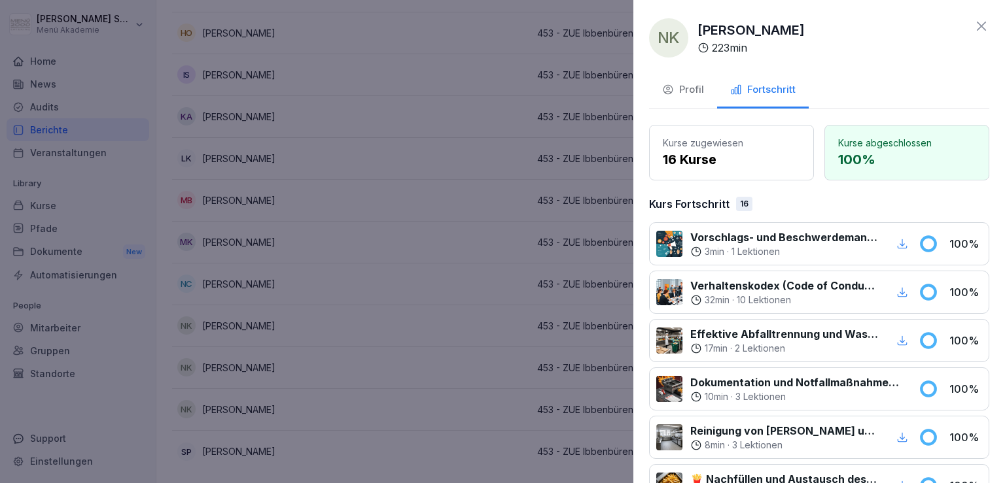
scroll to position [850, 0]
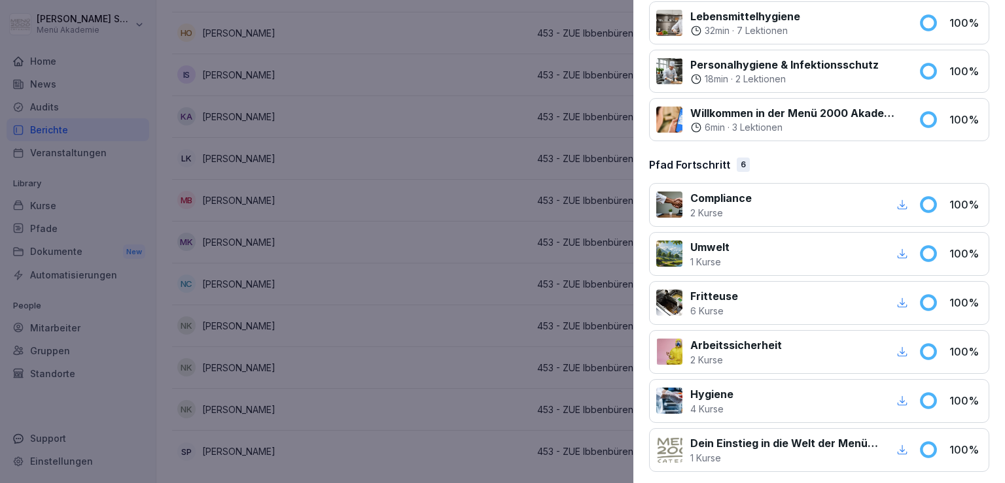
click at [809, 392] on div "button" at bounding box center [902, 400] width 17 height 17
click at [444, 205] on div at bounding box center [502, 241] width 1005 height 483
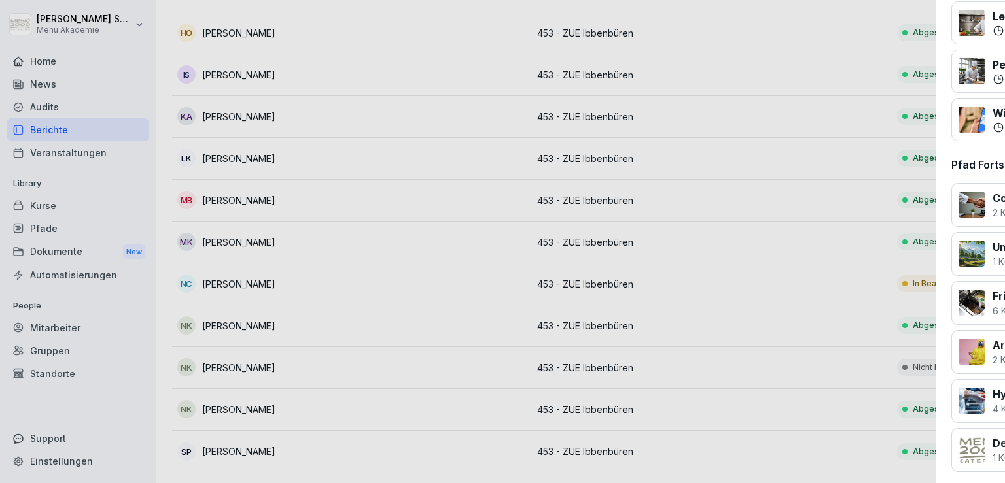
scroll to position [237, 0]
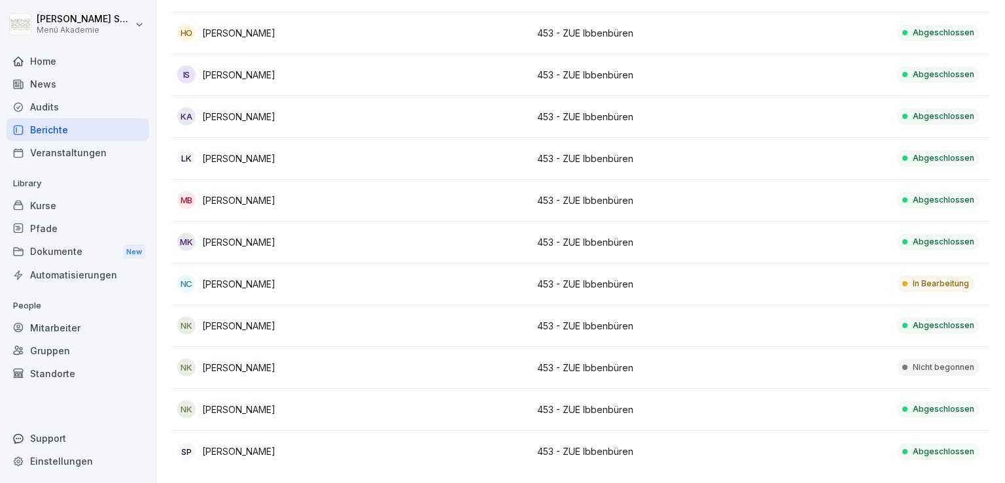
click at [809, 404] on p "Abgeschlossen" at bounding box center [943, 410] width 61 height 12
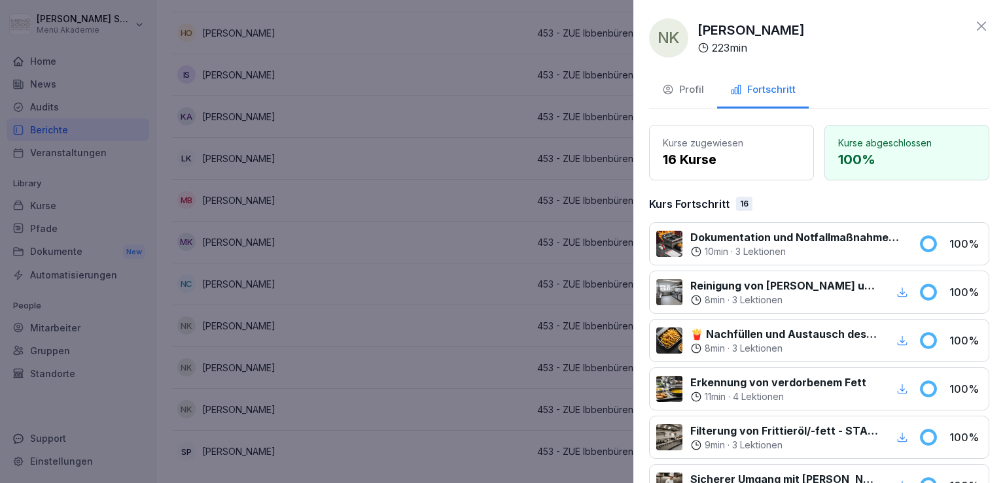
scroll to position [850, 0]
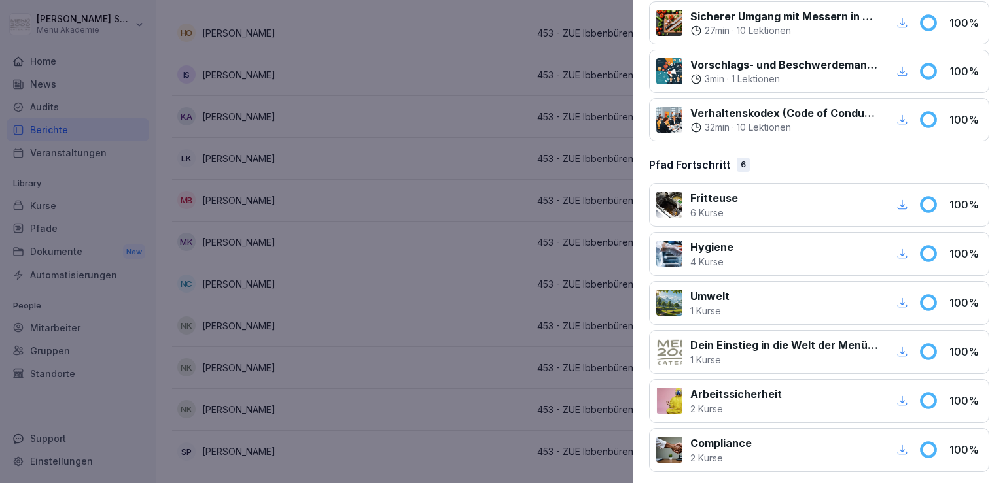
click at [809, 249] on icon "button" at bounding box center [902, 254] width 12 height 12
click at [496, 266] on div at bounding box center [502, 241] width 1005 height 483
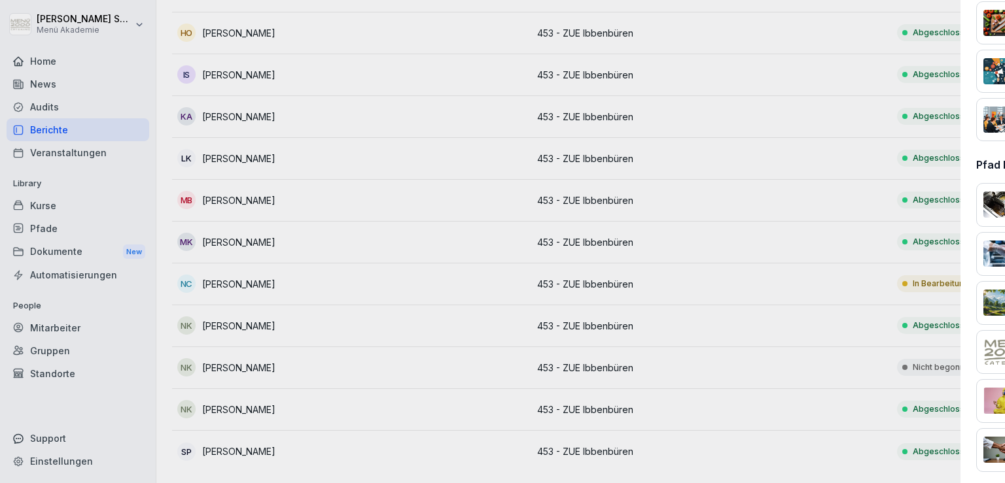
scroll to position [237, 0]
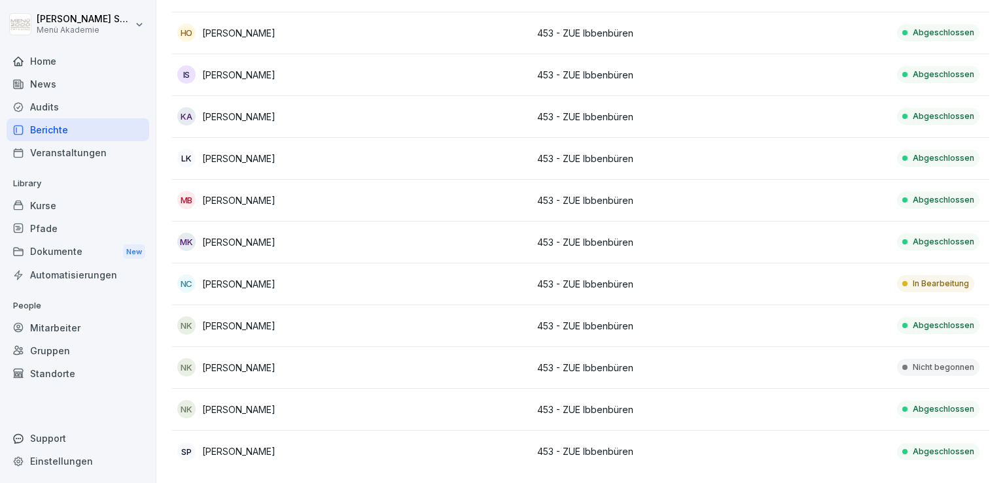
click at [809, 446] on p "Abgeschlossen" at bounding box center [943, 452] width 61 height 12
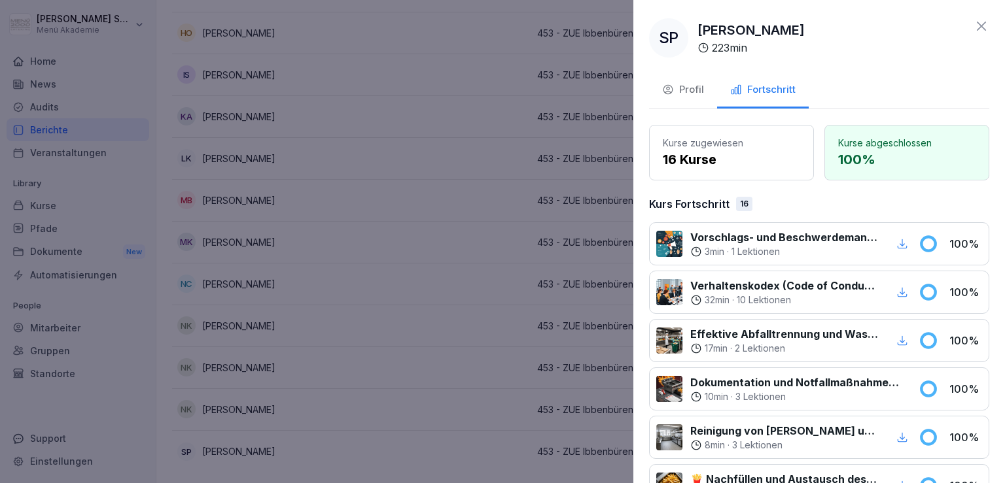
scroll to position [850, 0]
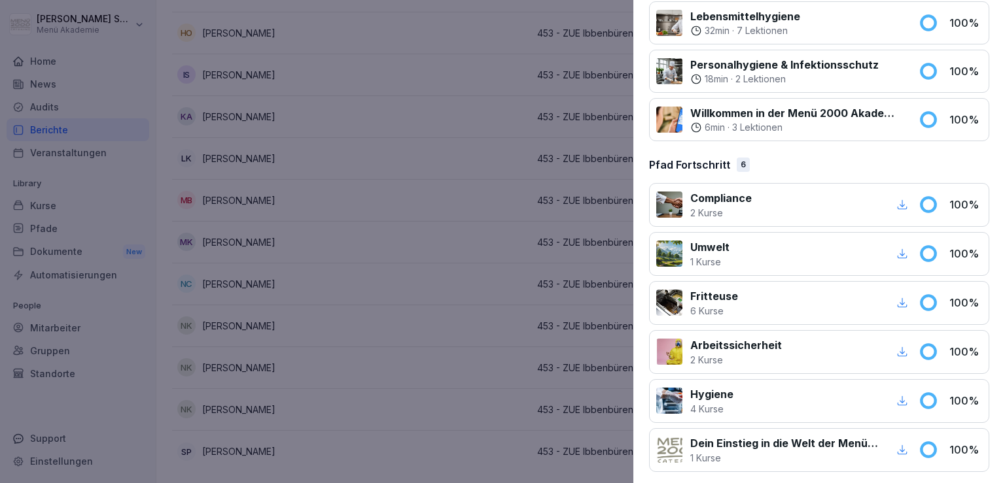
click at [809, 394] on div "button" at bounding box center [902, 400] width 17 height 17
click at [459, 281] on div at bounding box center [502, 241] width 1005 height 483
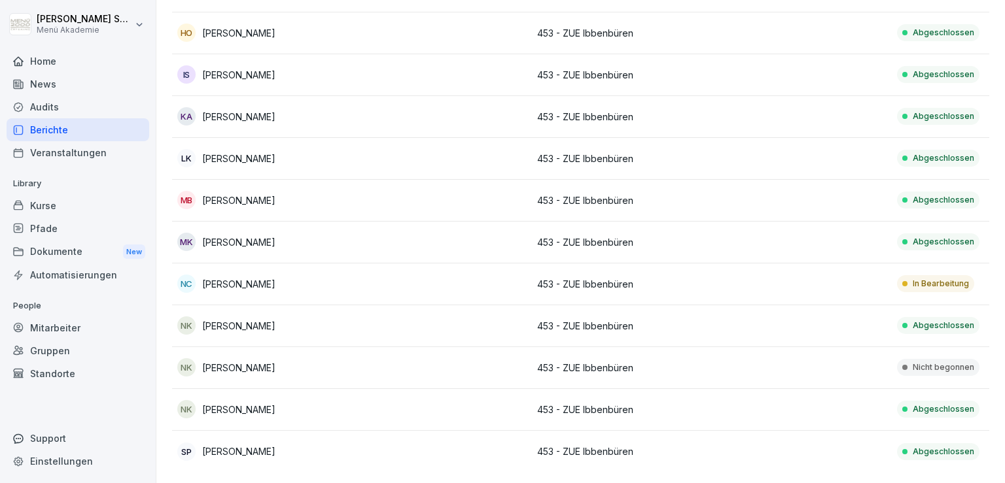
scroll to position [0, 0]
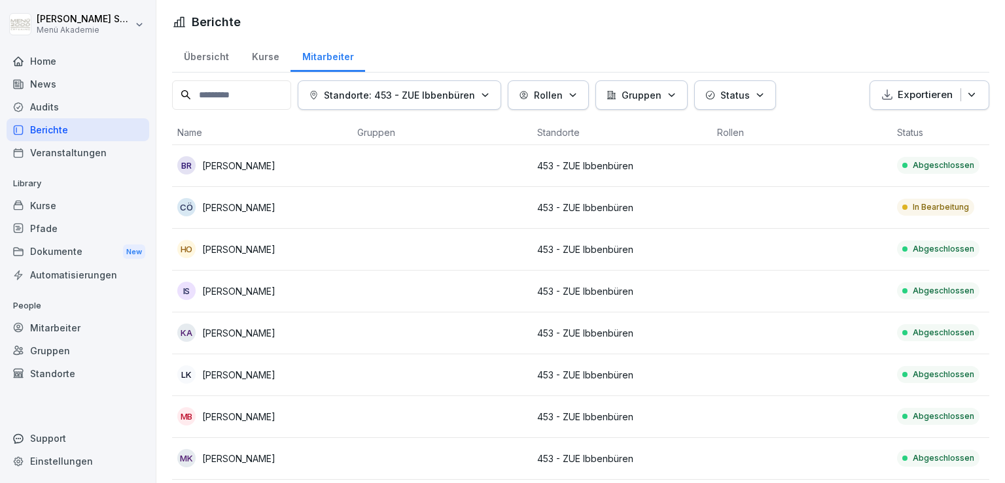
click at [490, 90] on icon "button" at bounding box center [485, 95] width 10 height 10
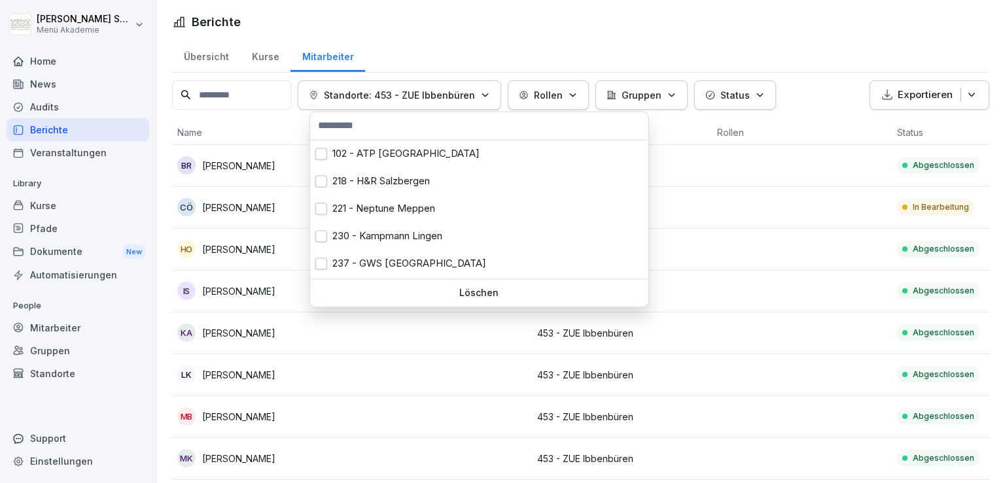
click at [445, 293] on p "Löschen" at bounding box center [479, 293] width 328 height 12
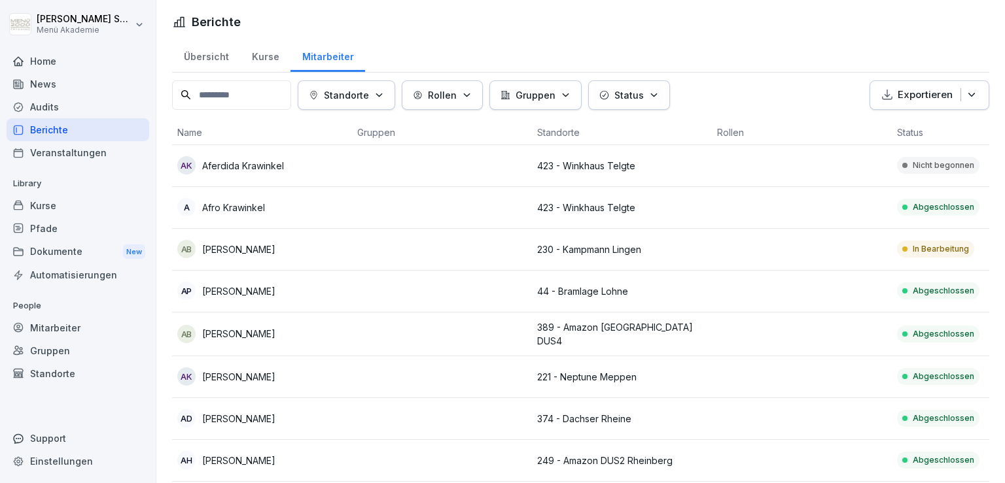
click at [237, 103] on input at bounding box center [231, 94] width 119 height 29
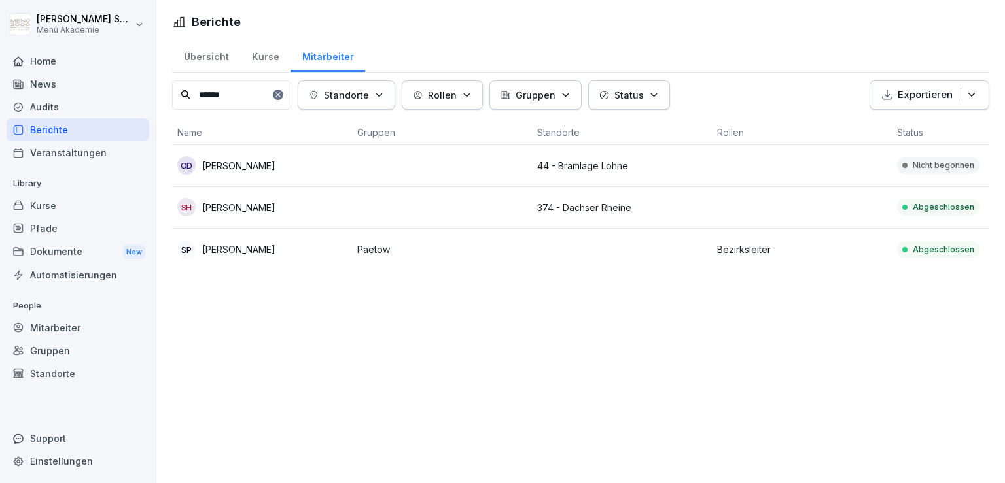
click at [809, 247] on p "Abgeschlossen" at bounding box center [943, 250] width 61 height 12
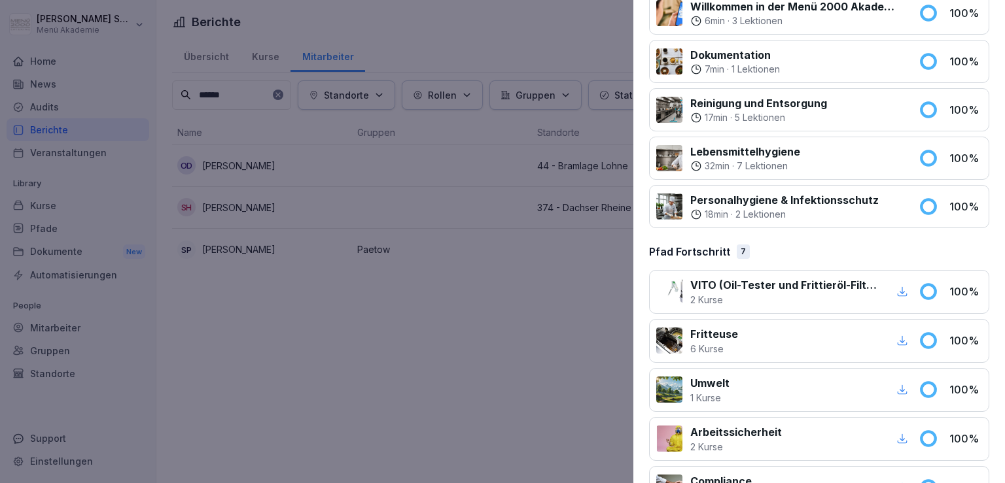
scroll to position [996, 0]
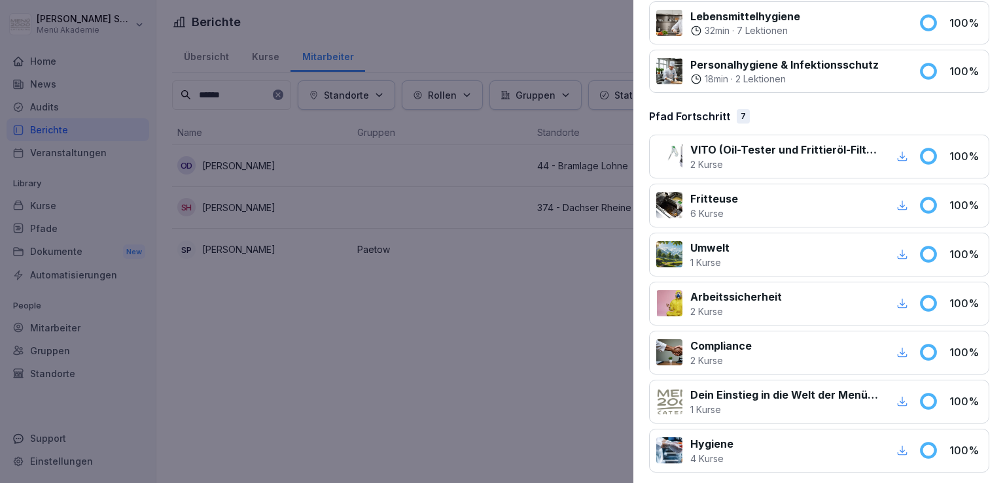
click at [809, 445] on icon "button" at bounding box center [902, 451] width 12 height 12
click at [449, 310] on div at bounding box center [502, 241] width 1005 height 483
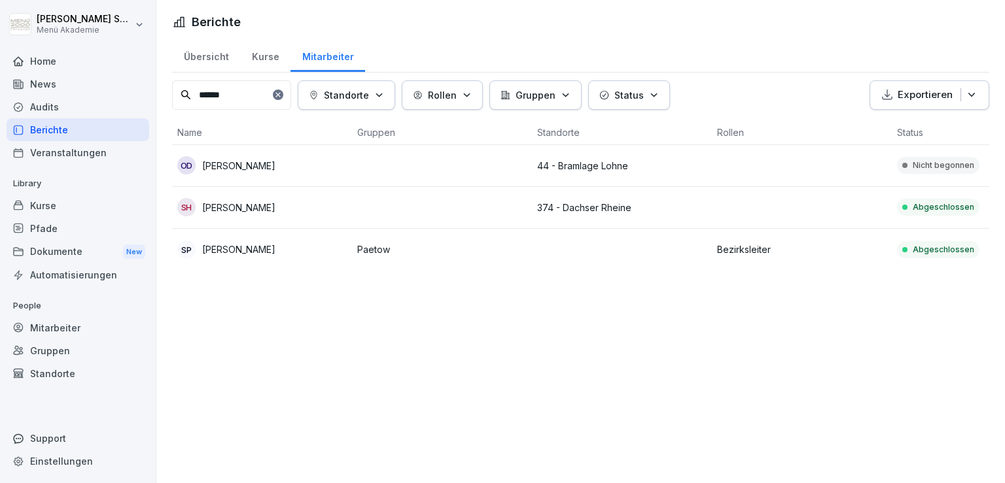
click at [241, 103] on input "******" at bounding box center [231, 94] width 119 height 29
type input "*"
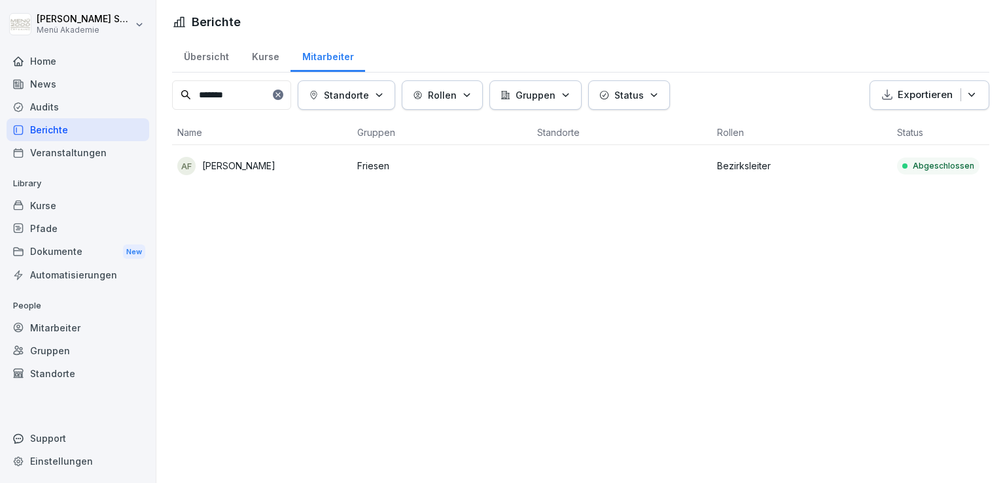
type input "*******"
click at [809, 170] on p "Bezirksleiter" at bounding box center [801, 166] width 169 height 14
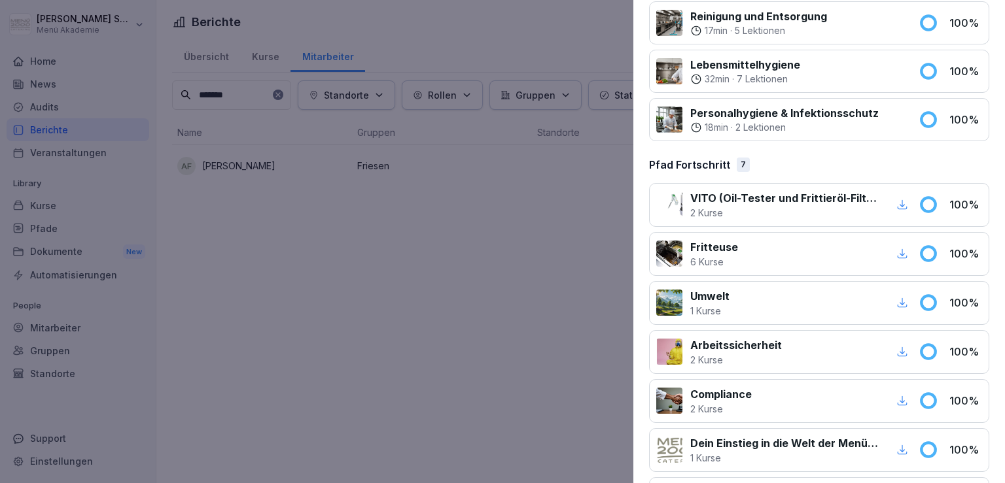
scroll to position [1044, 0]
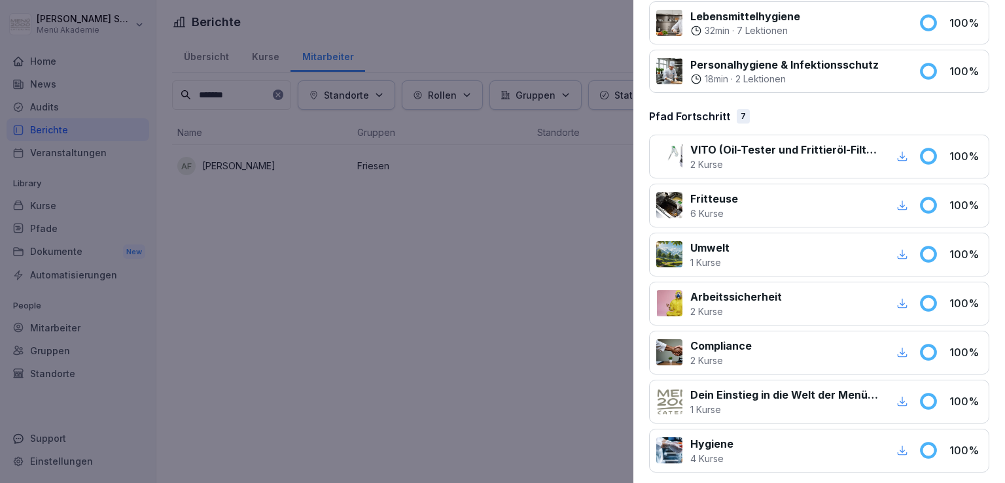
click at [809, 445] on icon "button" at bounding box center [902, 451] width 12 height 12
click at [303, 111] on div at bounding box center [502, 241] width 1005 height 483
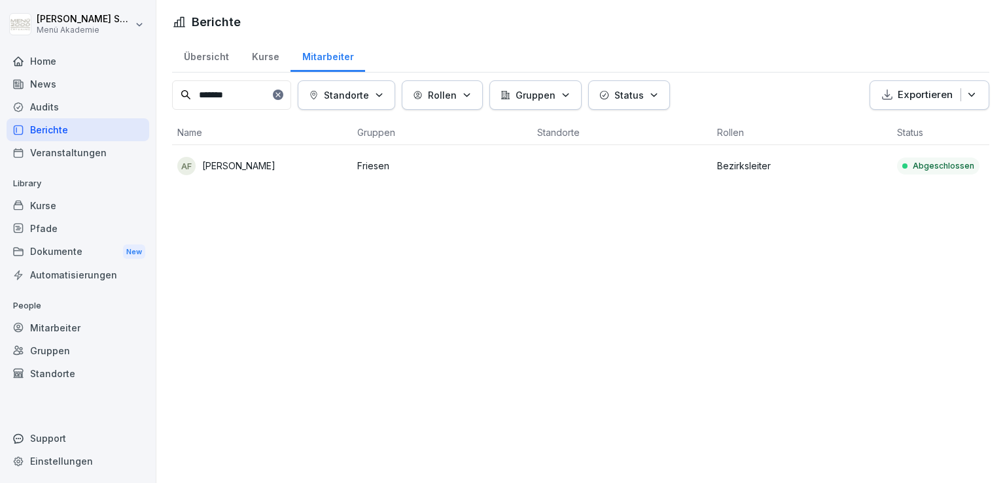
click at [282, 96] on icon at bounding box center [278, 95] width 8 height 8
click at [246, 90] on input at bounding box center [231, 94] width 119 height 29
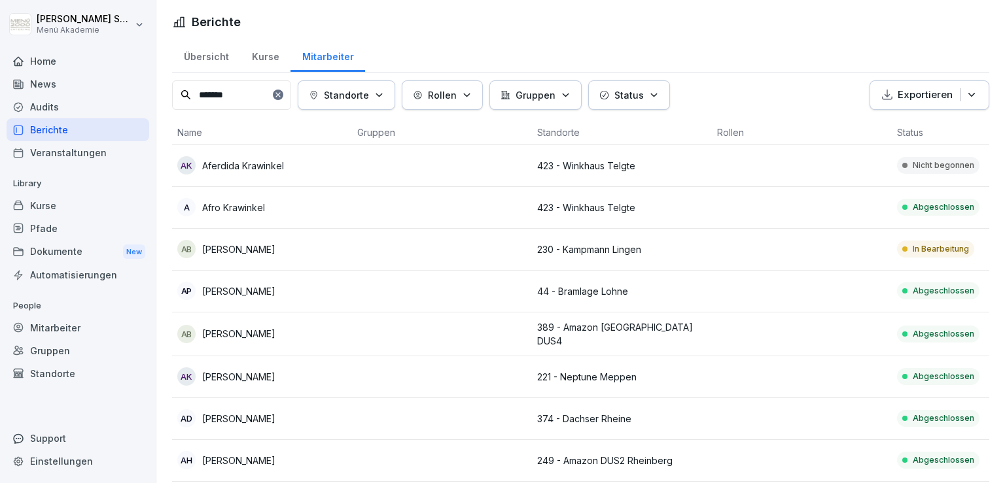
type input "*******"
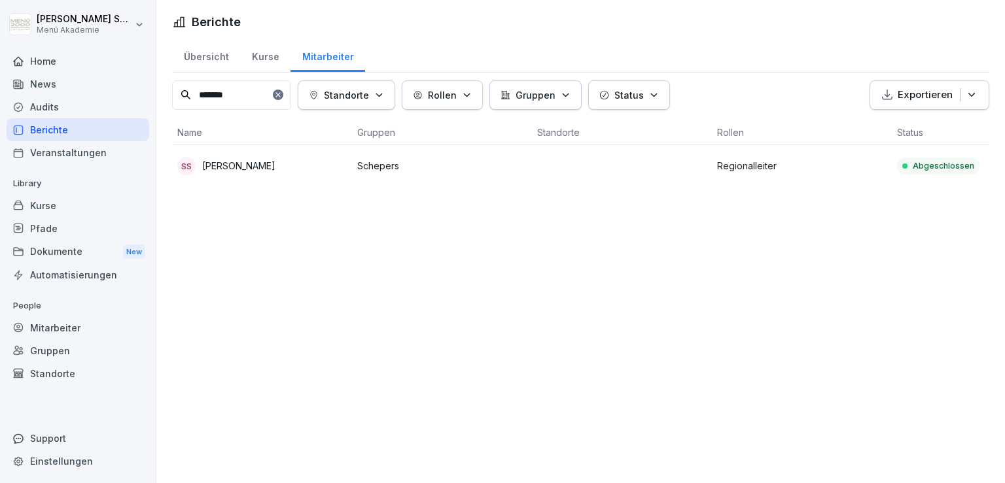
click at [809, 161] on p "Abgeschlossen" at bounding box center [943, 166] width 61 height 12
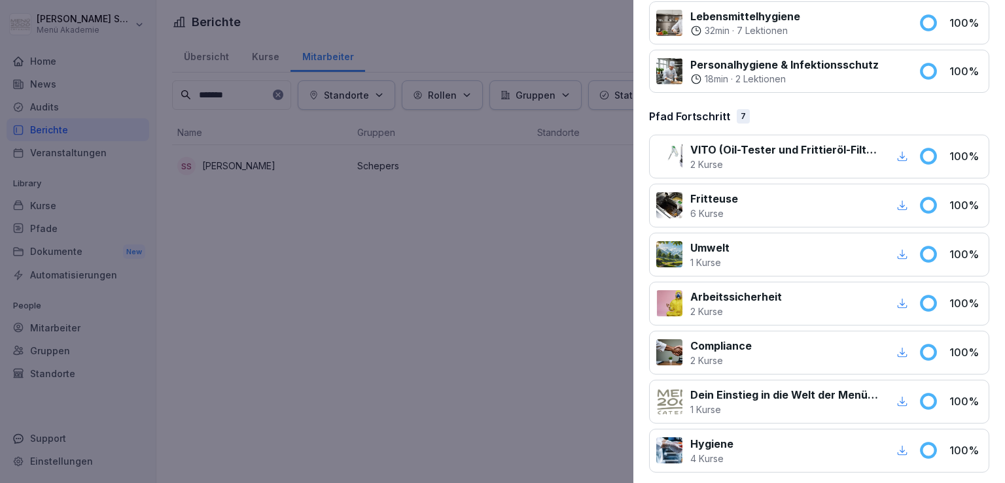
click at [809, 446] on icon "button" at bounding box center [902, 451] width 12 height 12
